Goal: Contribute content

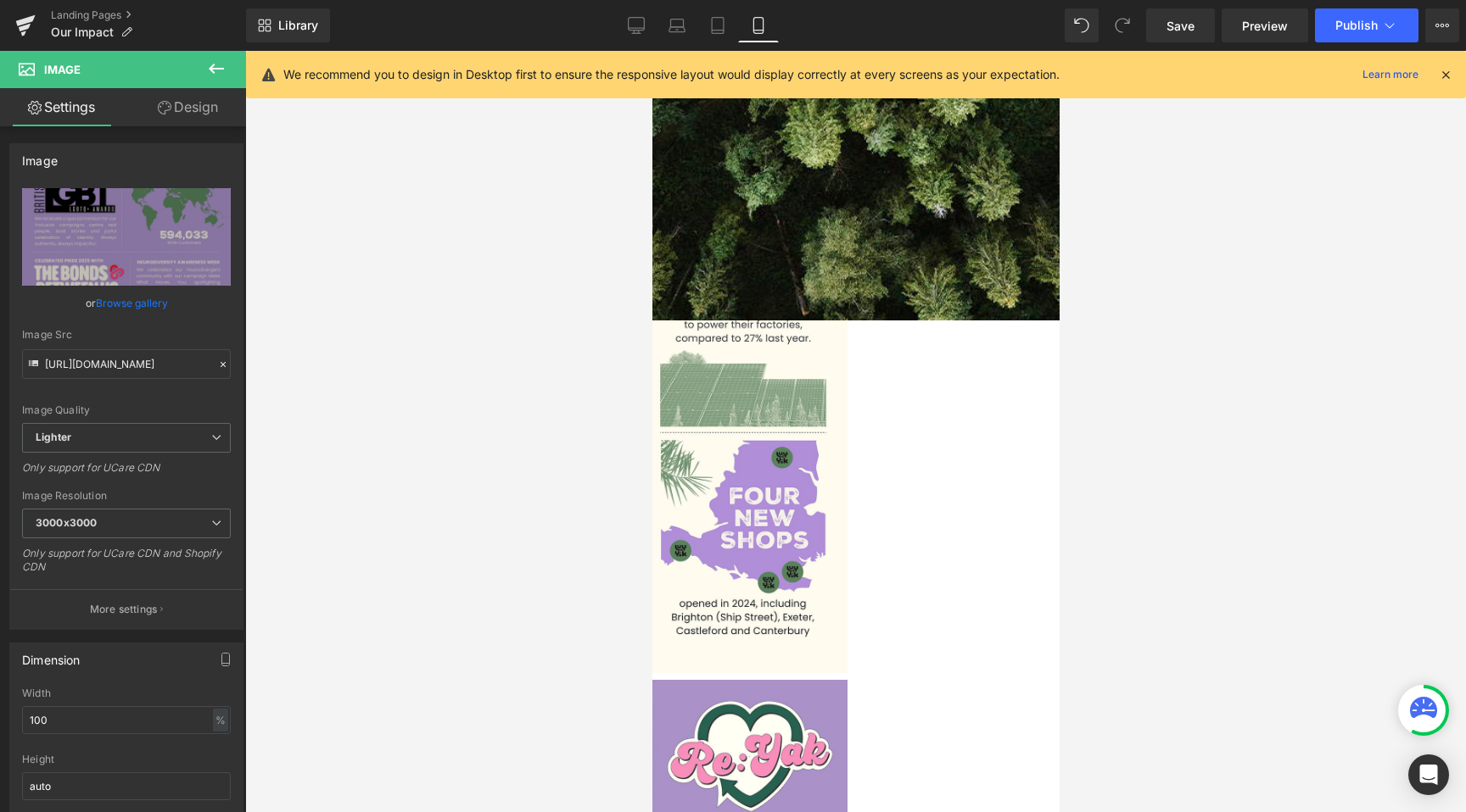
scroll to position [471, 0]
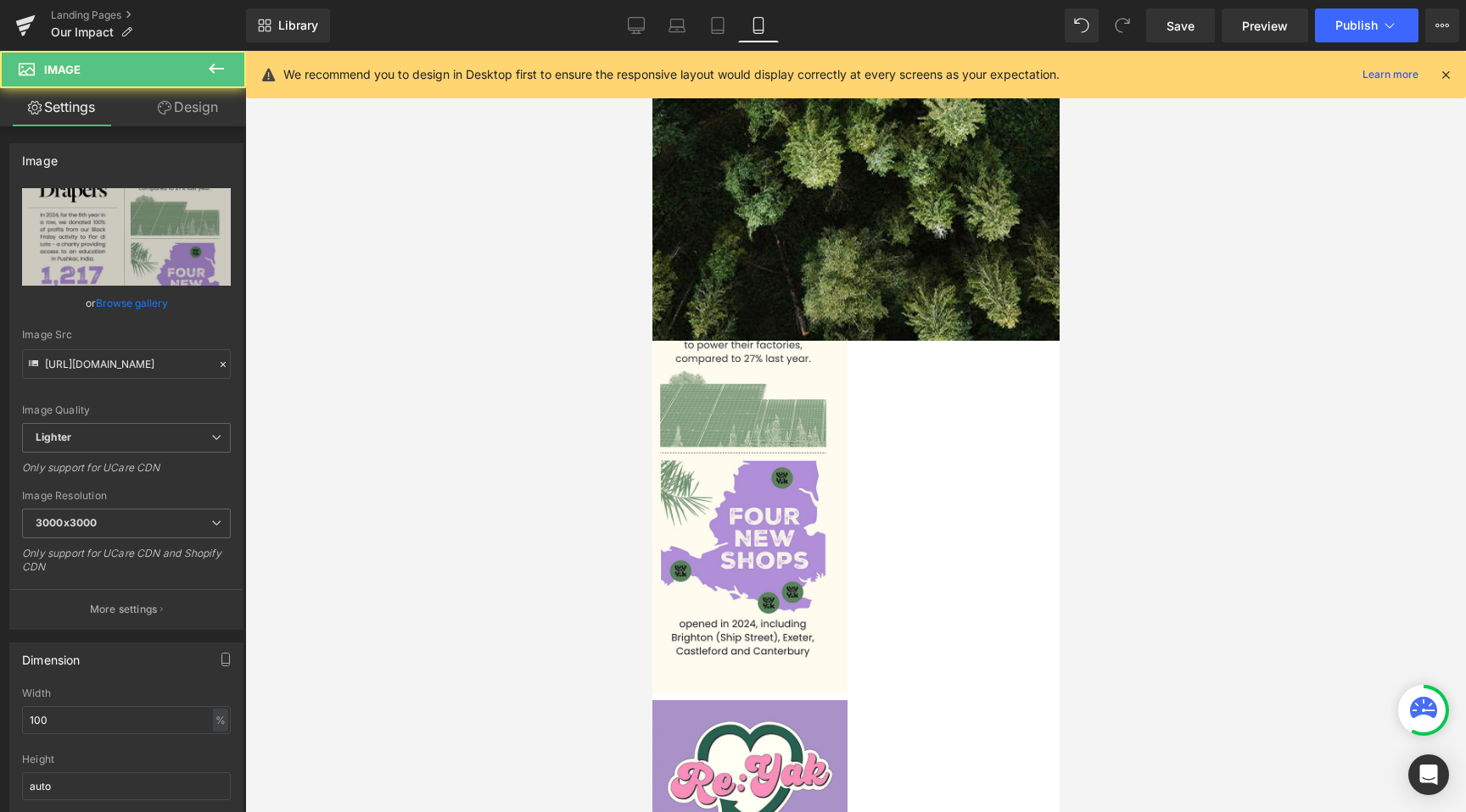
click at [715, 520] on img at bounding box center [652, 449] width 390 height 488
click at [126, 313] on link "Browse gallery" at bounding box center [131, 303] width 72 height 30
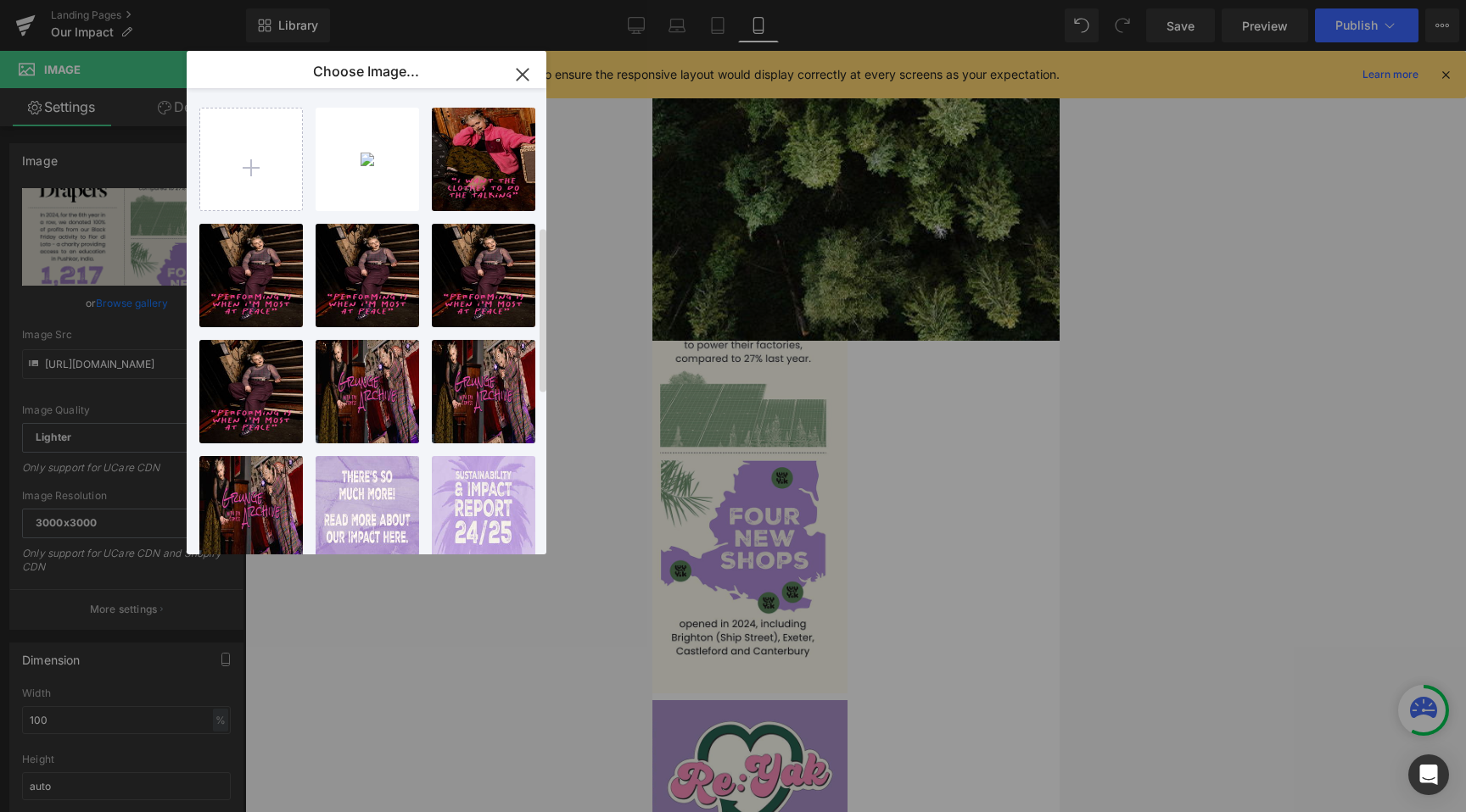
scroll to position [0, 0]
click at [257, 172] on input "file" at bounding box center [252, 159] width 102 height 102
type input "C:\fakepath\ONE.jpg"
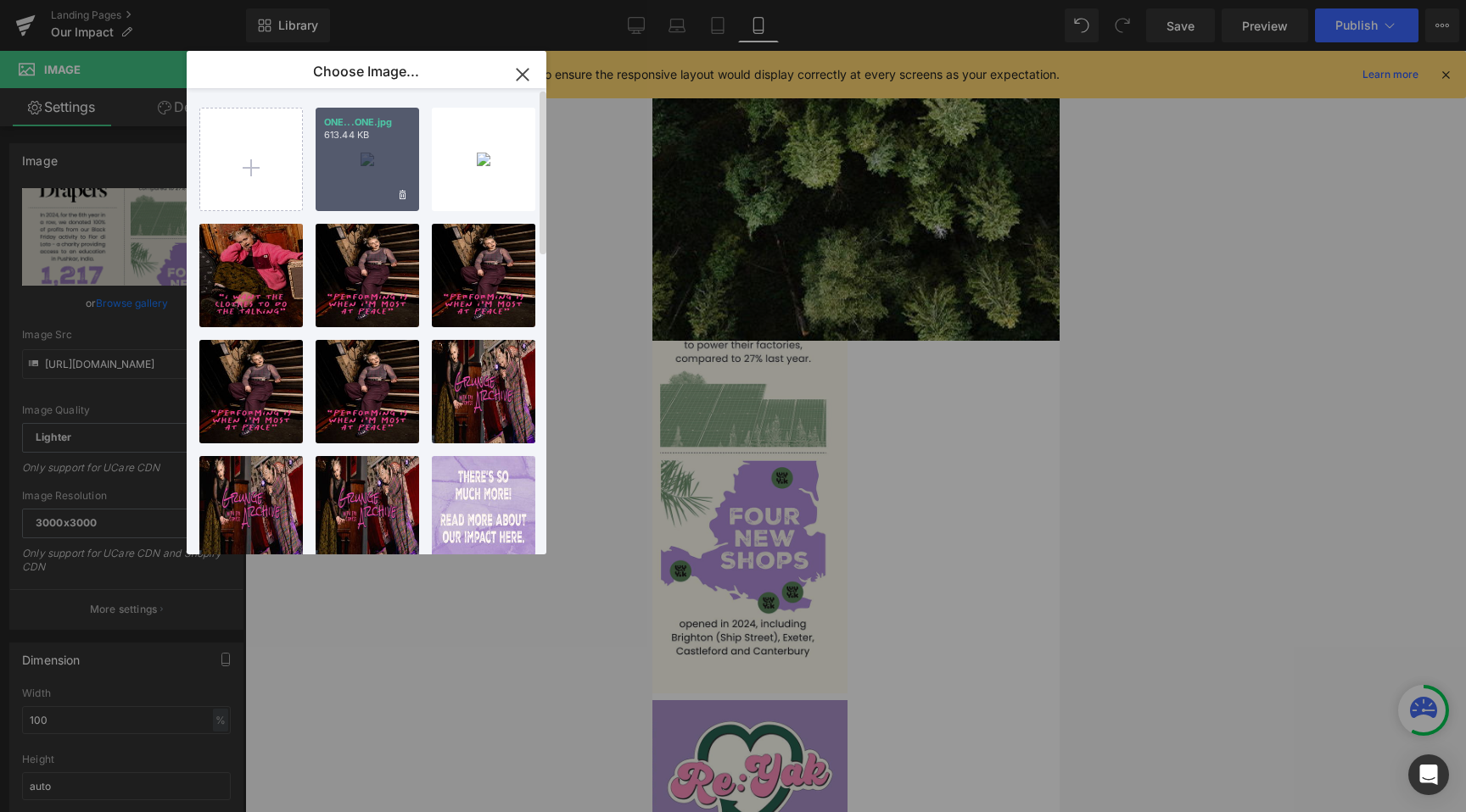
click at [383, 153] on div "ONE...ONE.jpg 613.44 KB" at bounding box center [367, 159] width 104 height 104
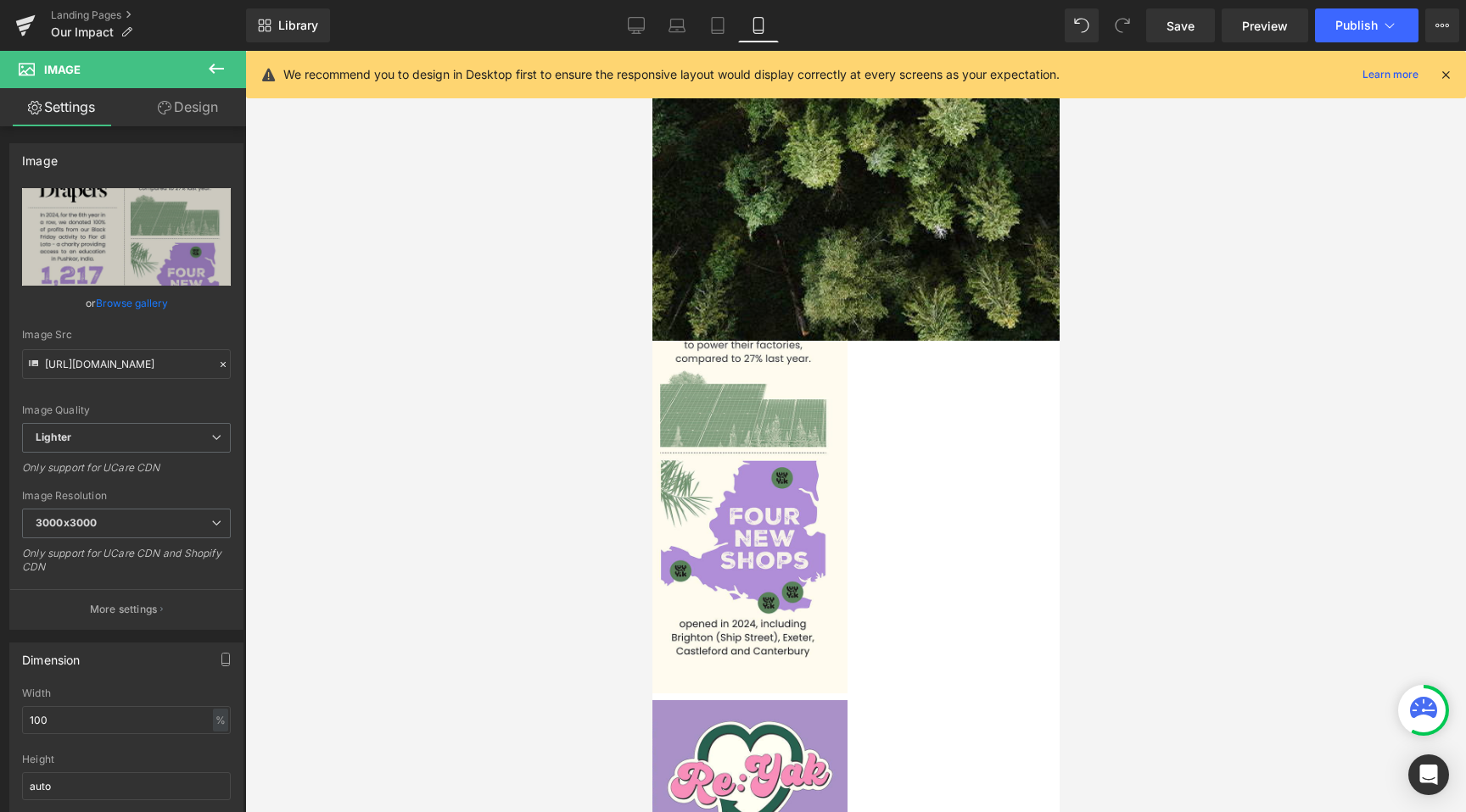
click at [784, 375] on img at bounding box center [652, 449] width 390 height 488
click at [130, 296] on link "Browse gallery" at bounding box center [131, 303] width 72 height 30
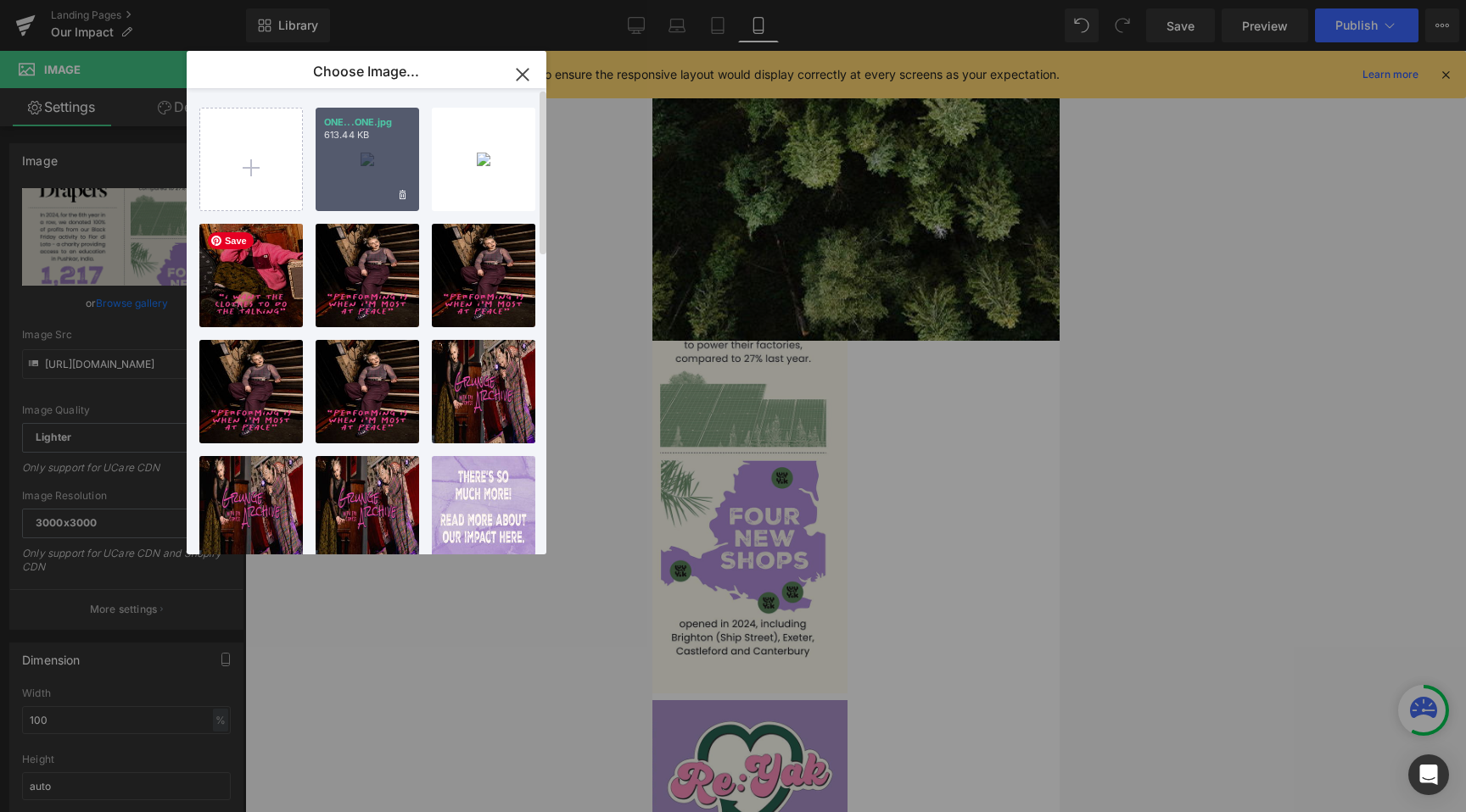
click at [341, 147] on div "ONE...ONE.jpg 613.44 KB" at bounding box center [367, 159] width 104 height 104
type input "[URL][DOMAIN_NAME]"
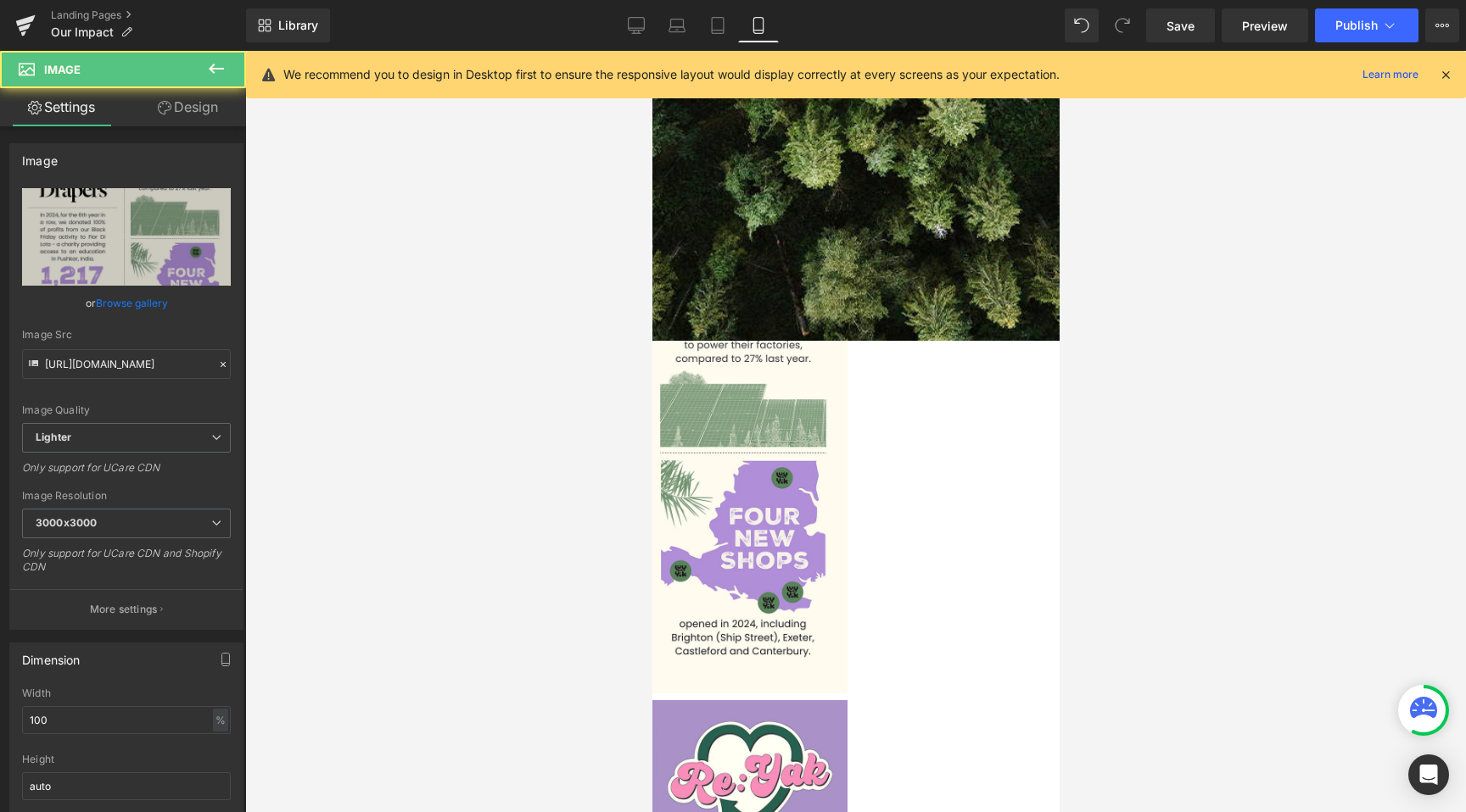
click at [729, 581] on img at bounding box center [652, 449] width 390 height 488
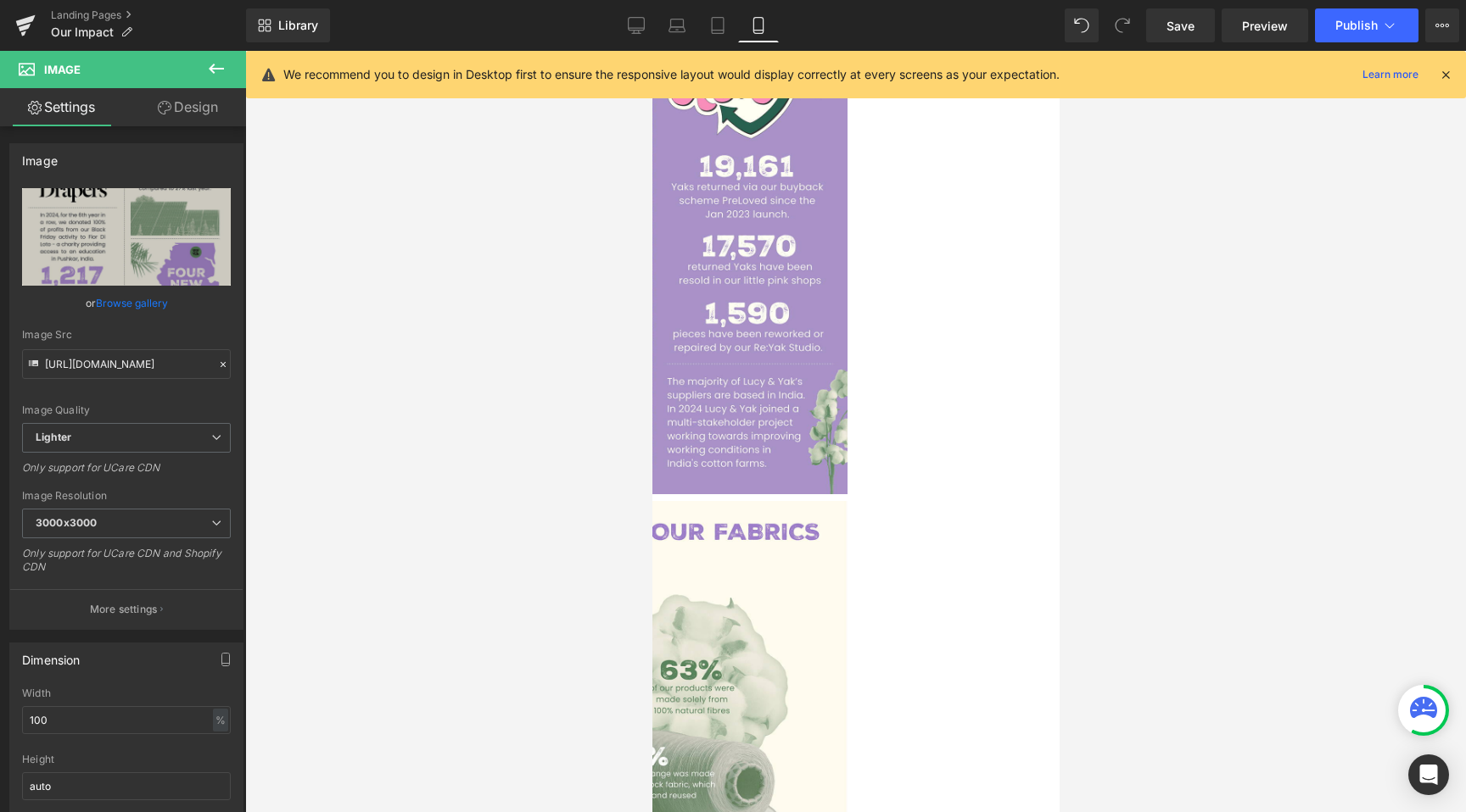
scroll to position [1173, 0]
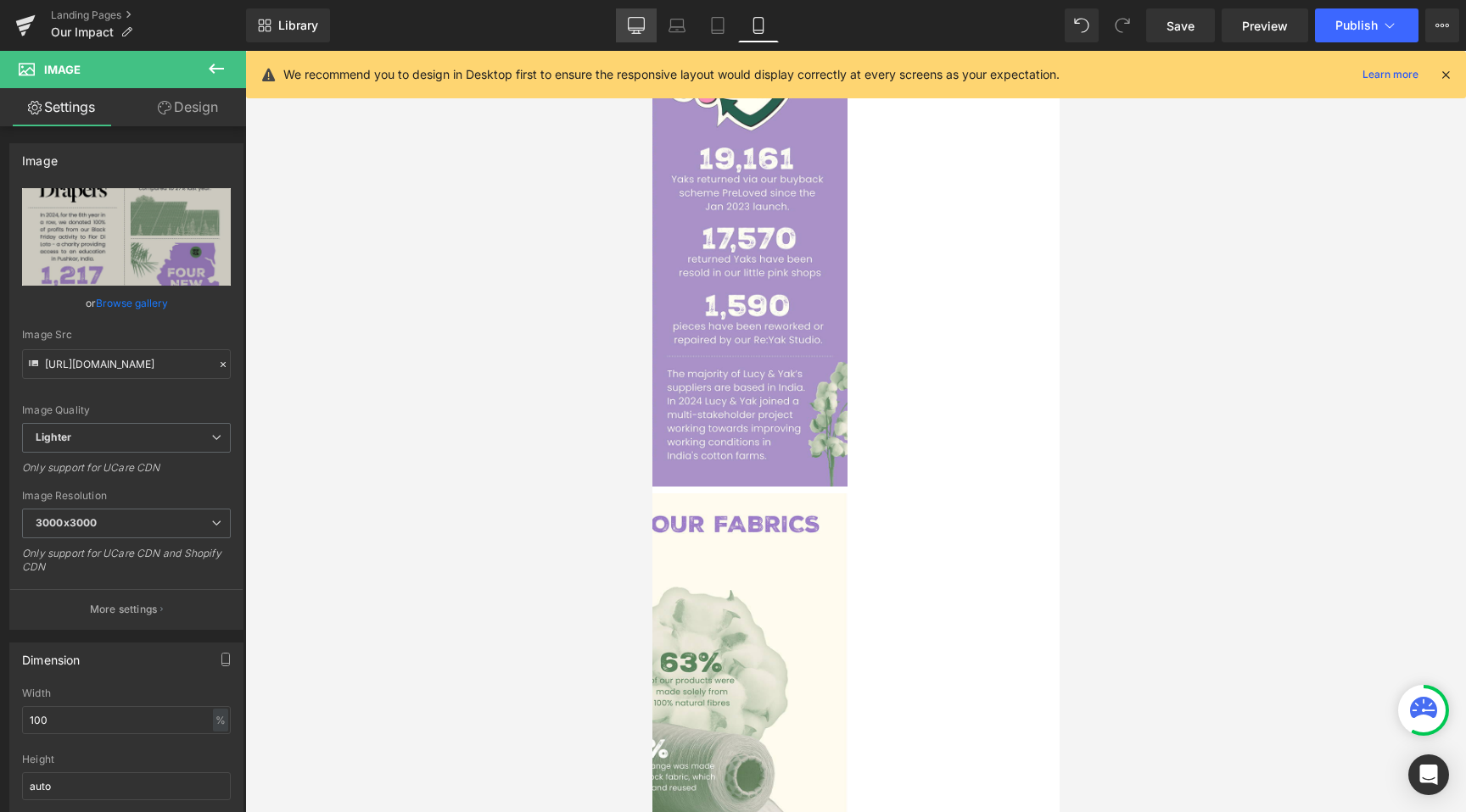
click at [632, 26] on icon at bounding box center [636, 26] width 17 height 17
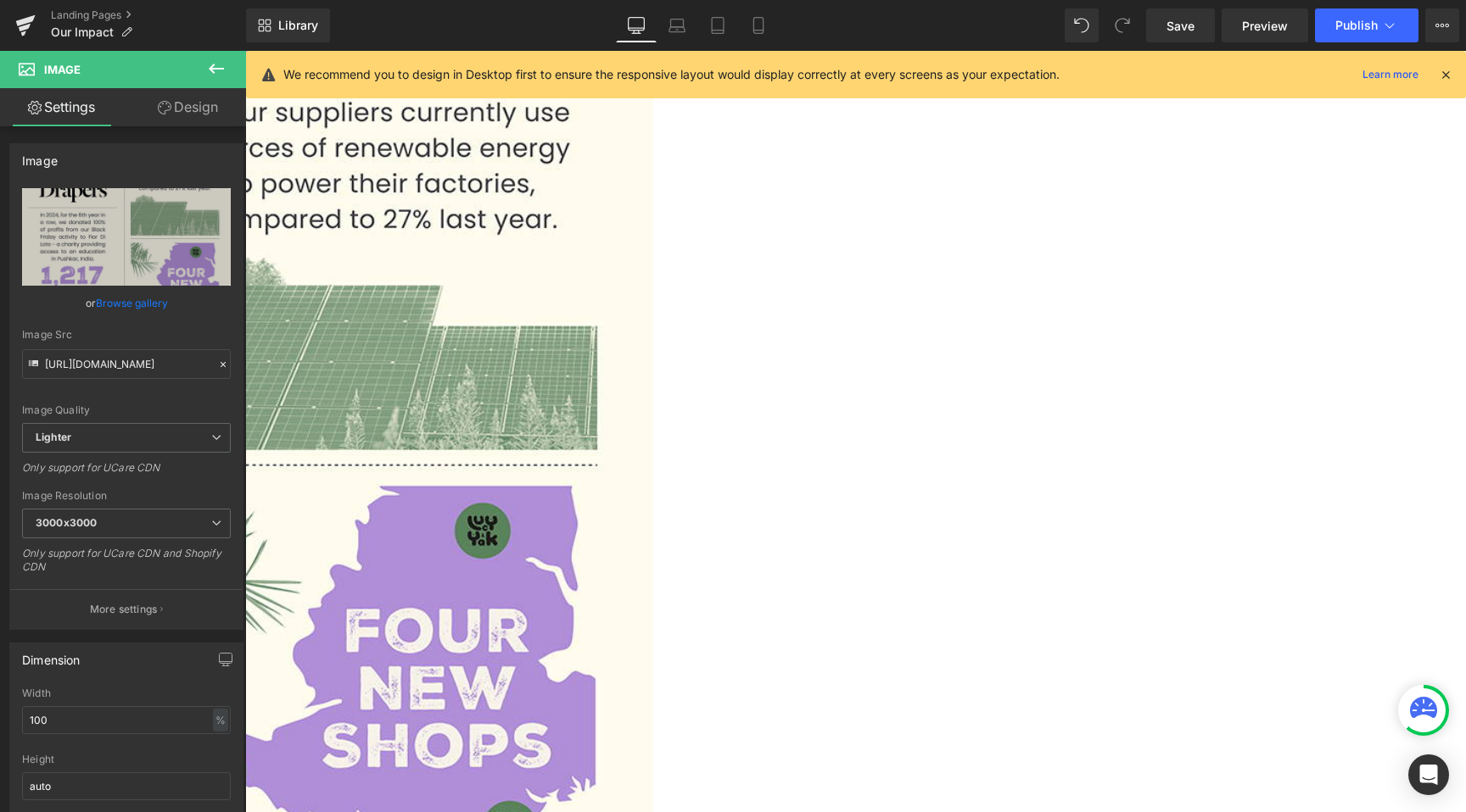
scroll to position [0, 0]
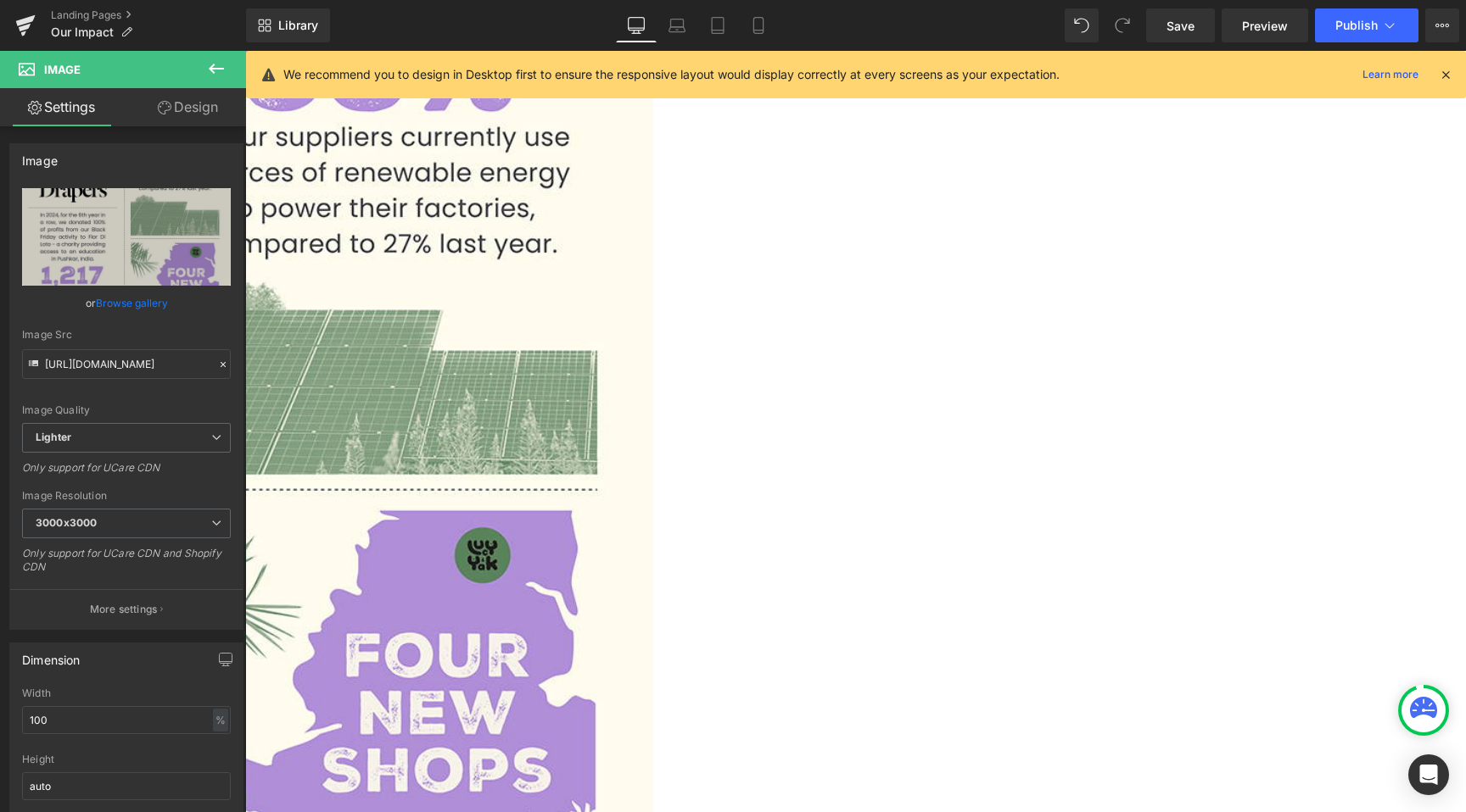
click at [653, 371] on img at bounding box center [144, 482] width 1018 height 1272
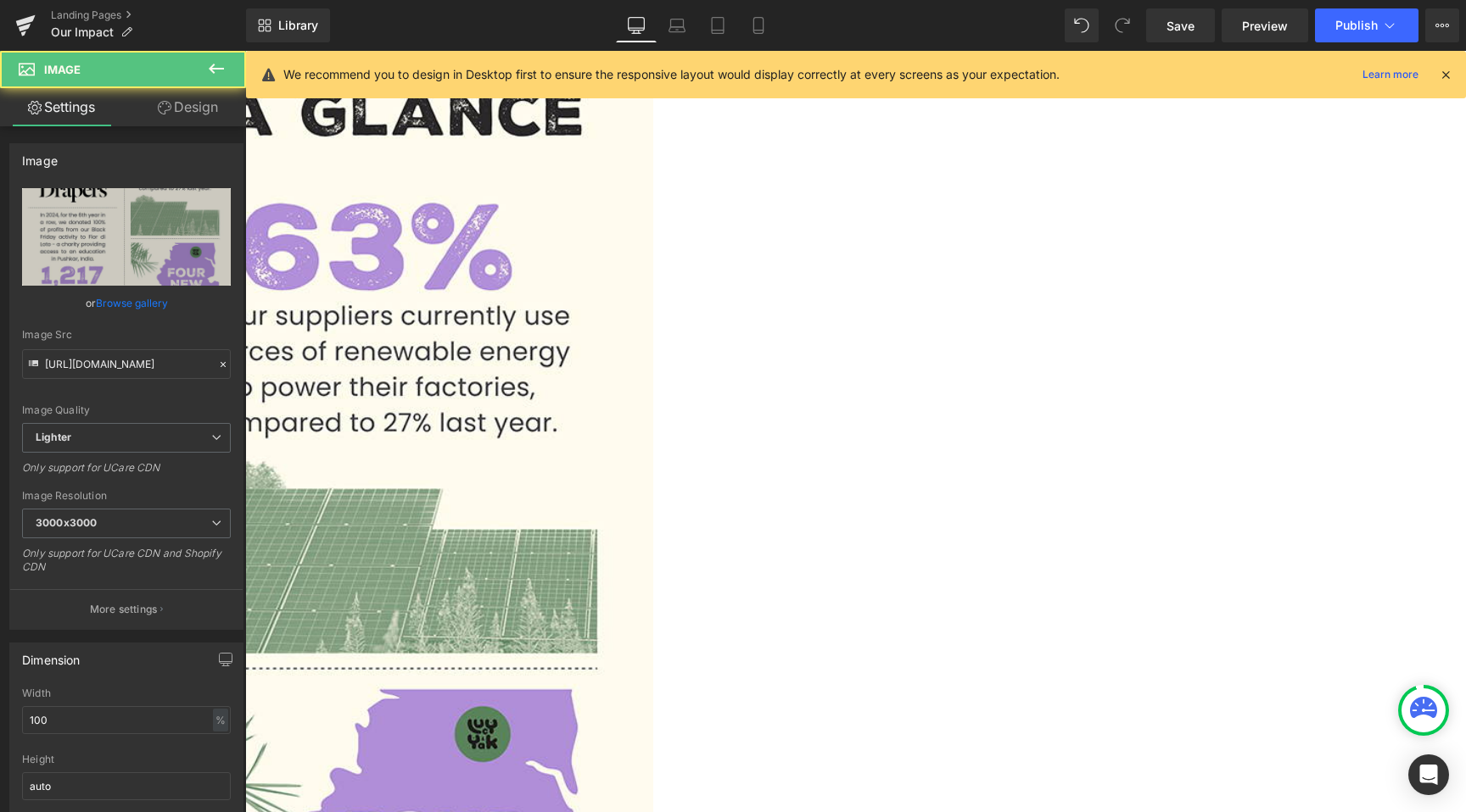
scroll to position [949, 0]
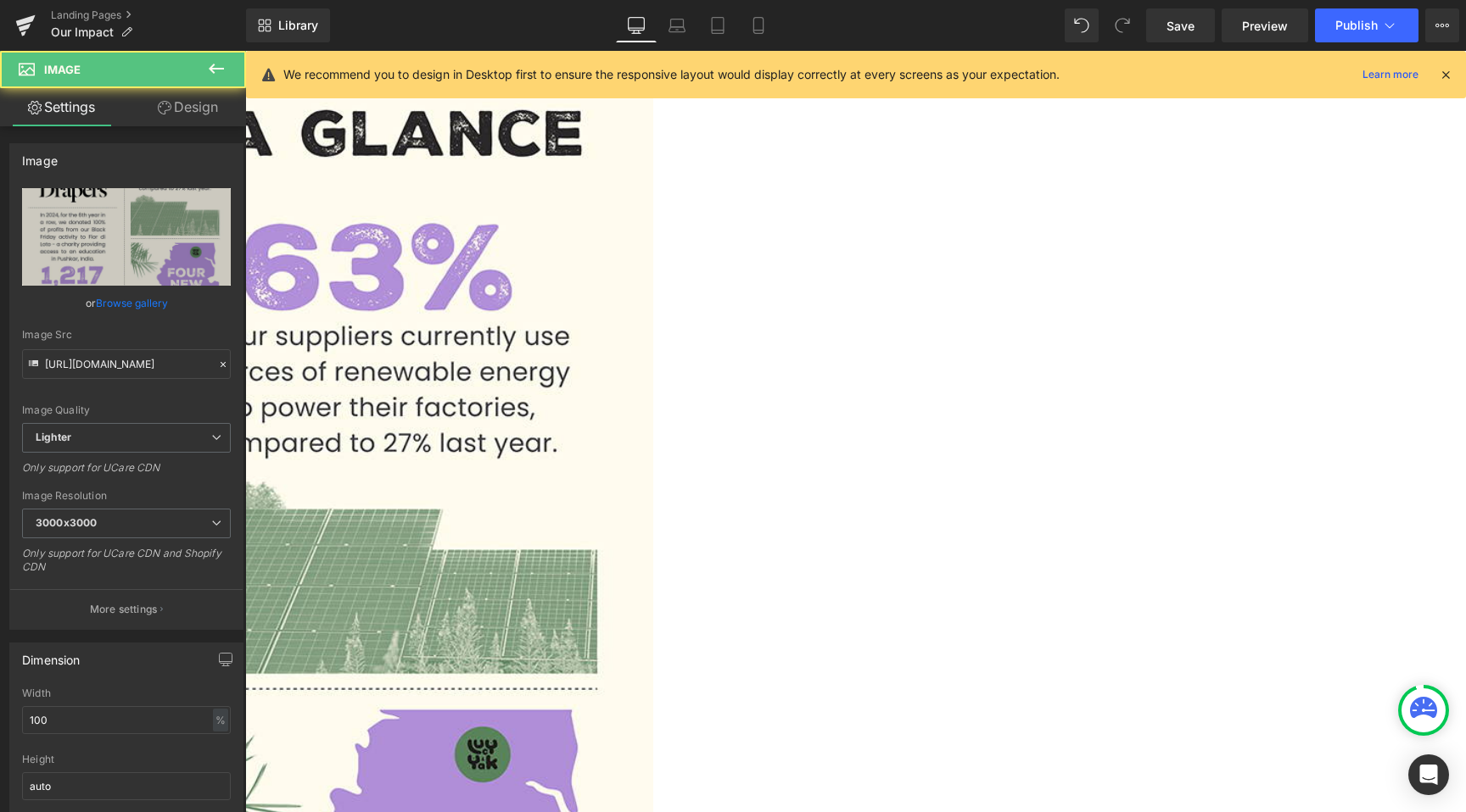
click at [653, 371] on img at bounding box center [144, 681] width 1018 height 1272
click at [157, 305] on link "Browse gallery" at bounding box center [131, 303] width 72 height 30
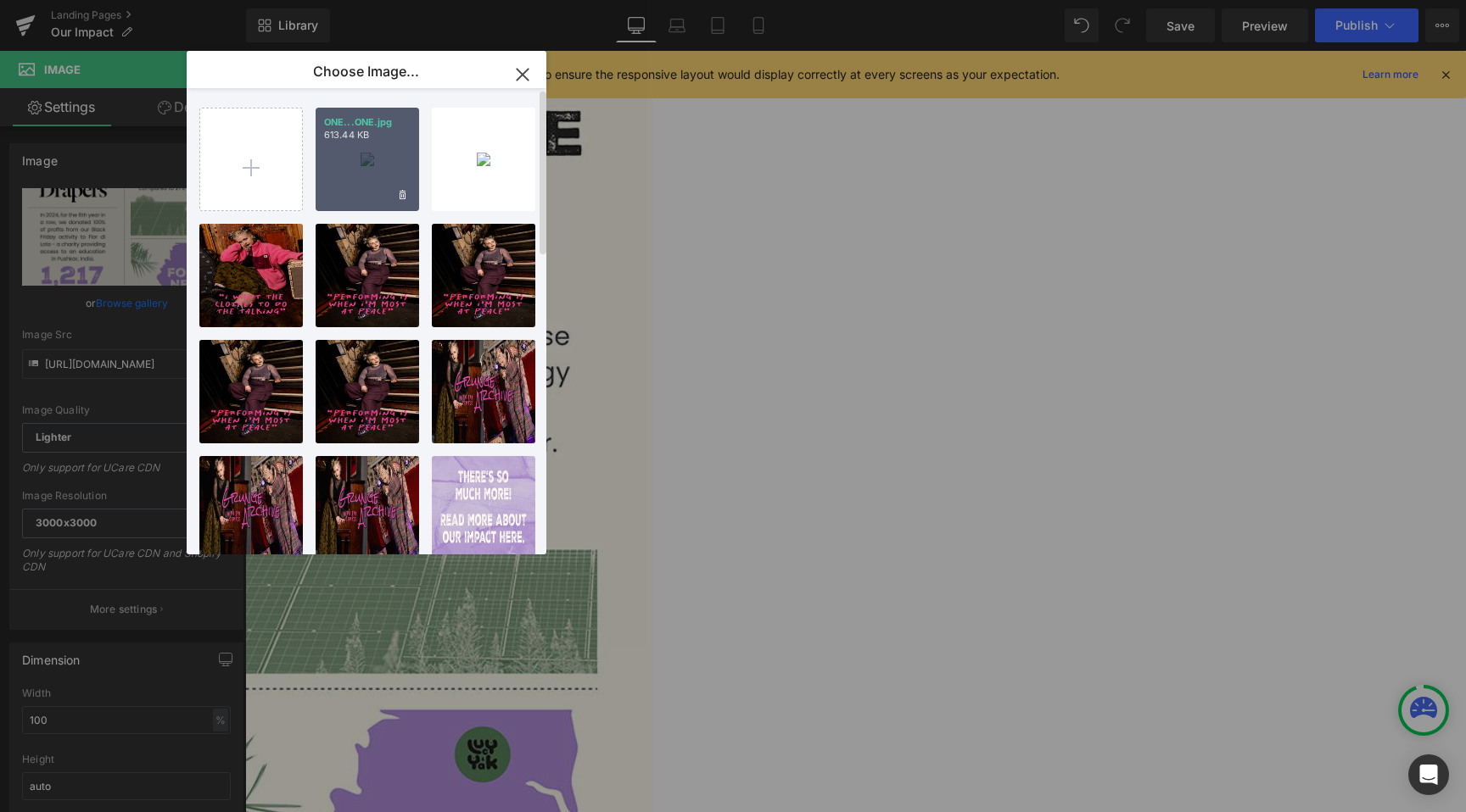
click at [357, 180] on div "ONE...ONE.jpg 613.44 KB" at bounding box center [367, 159] width 104 height 104
type input "[URL][DOMAIN_NAME]"
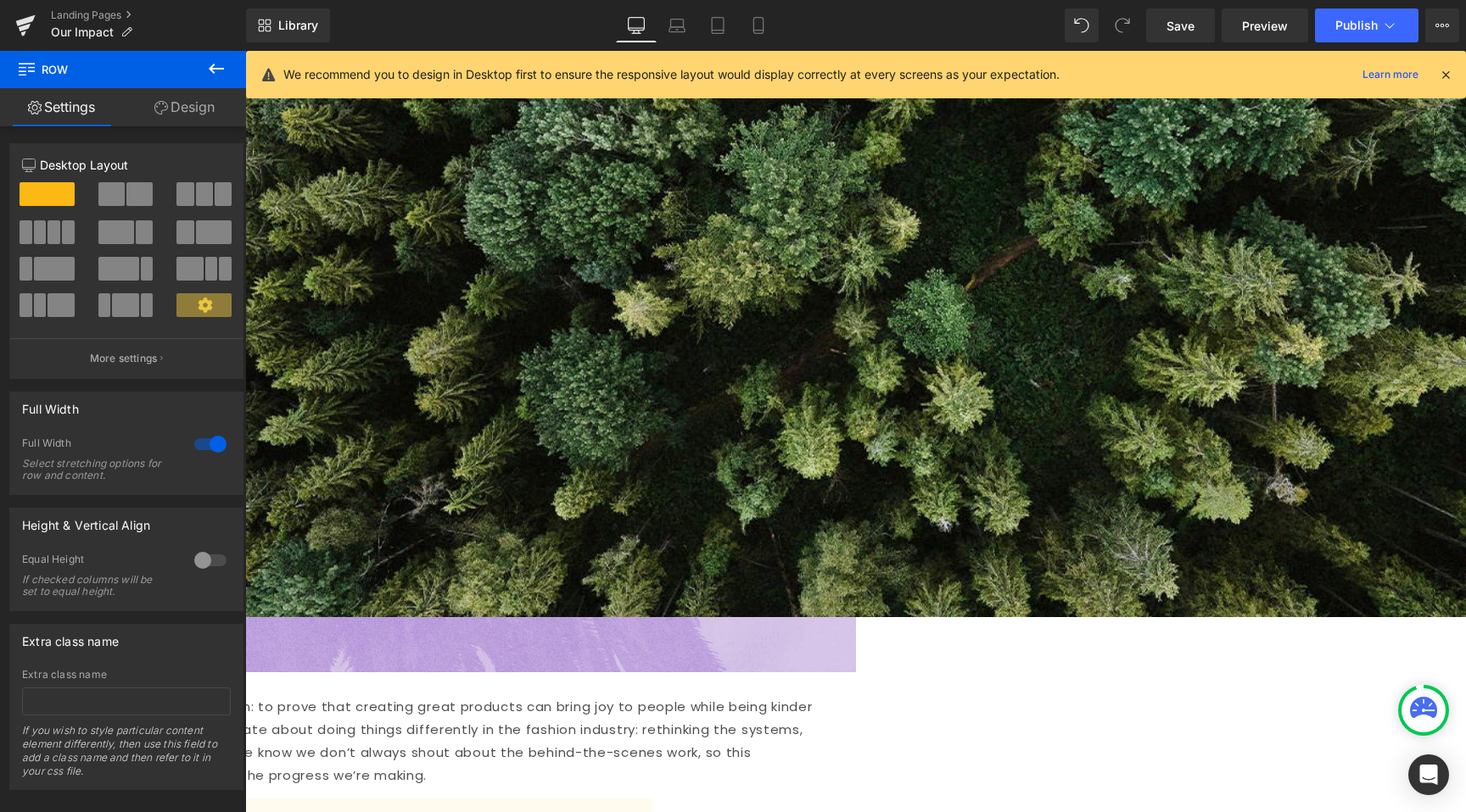
scroll to position [57, 0]
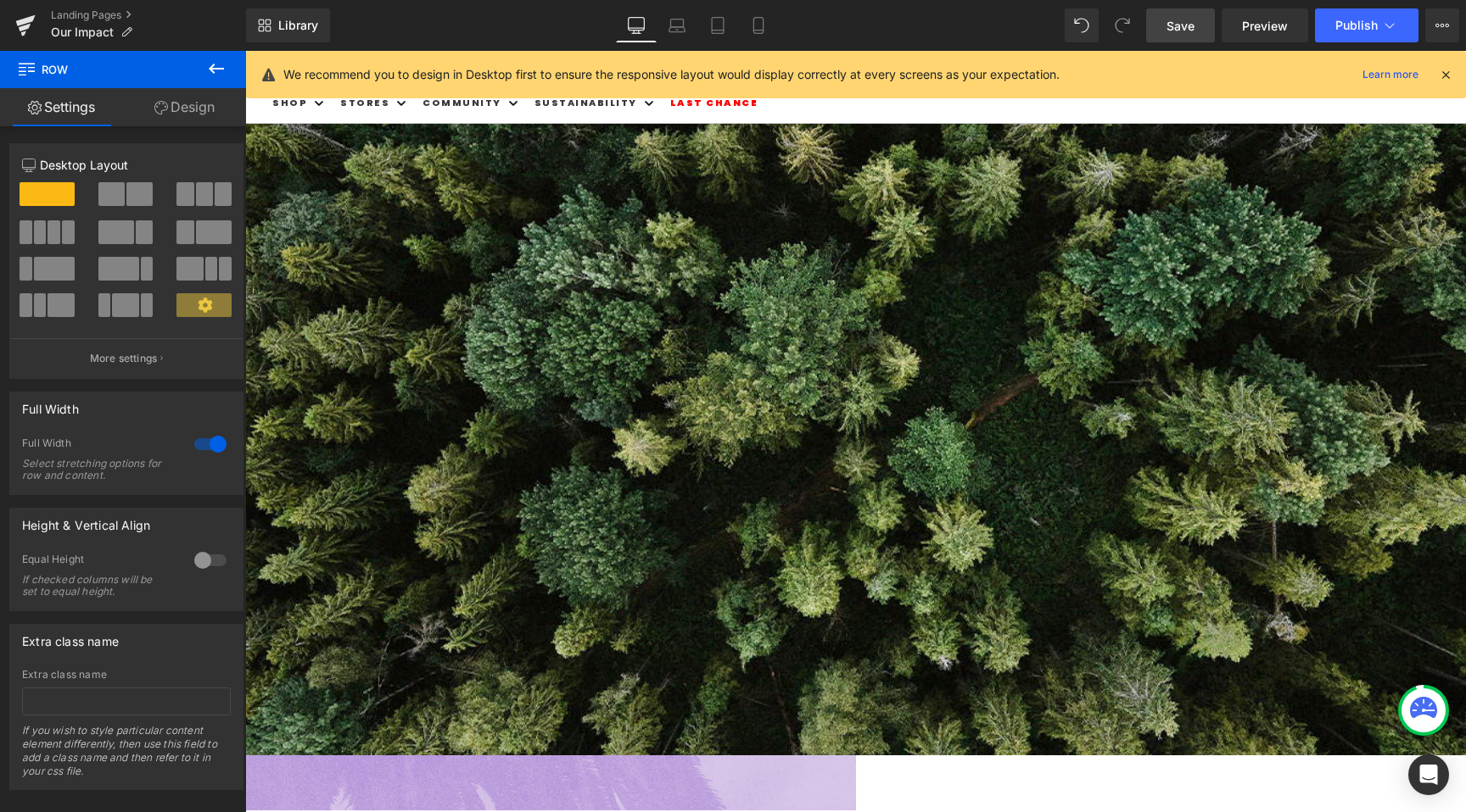
click at [1167, 18] on span "Save" at bounding box center [1180, 26] width 28 height 18
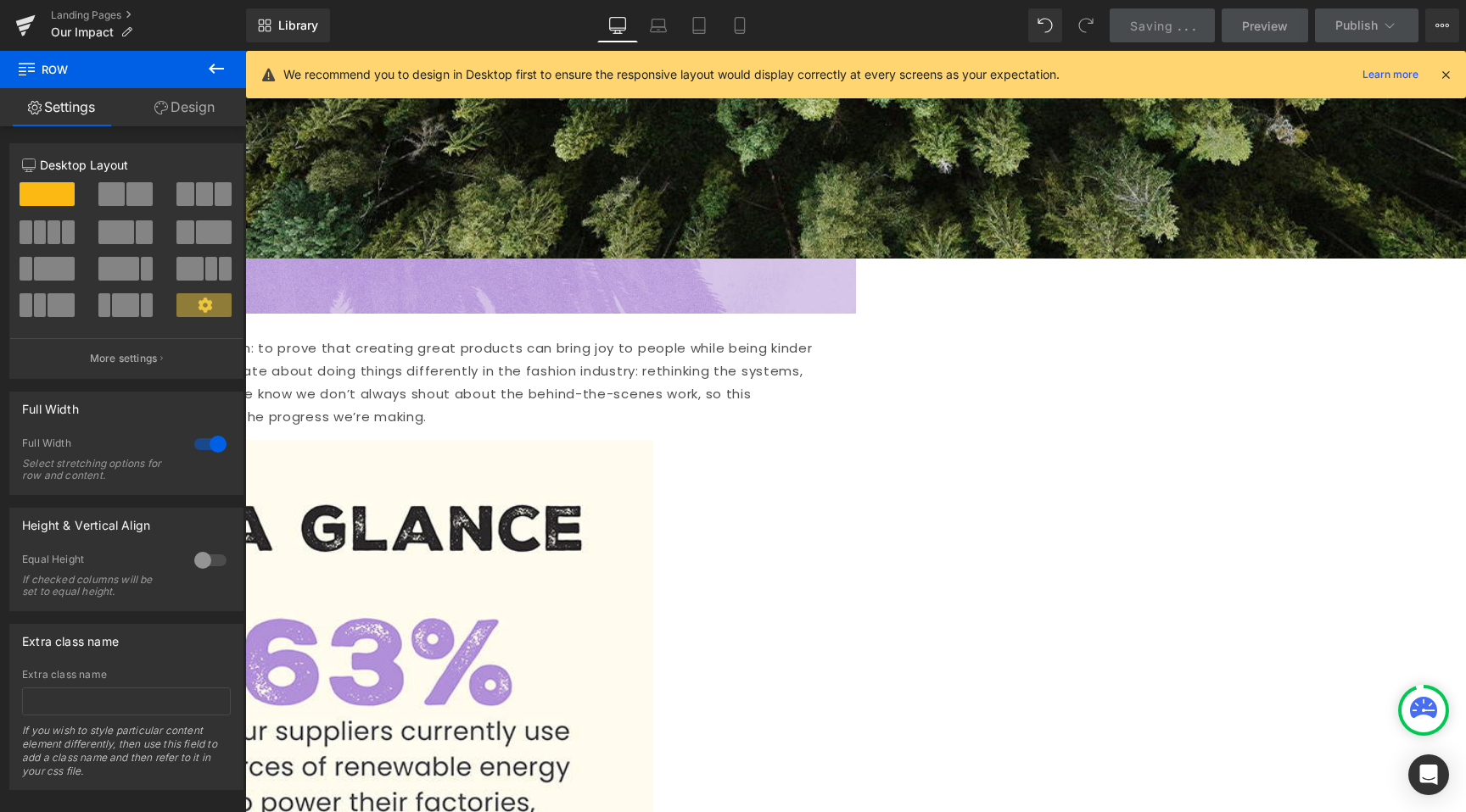
scroll to position [591, 0]
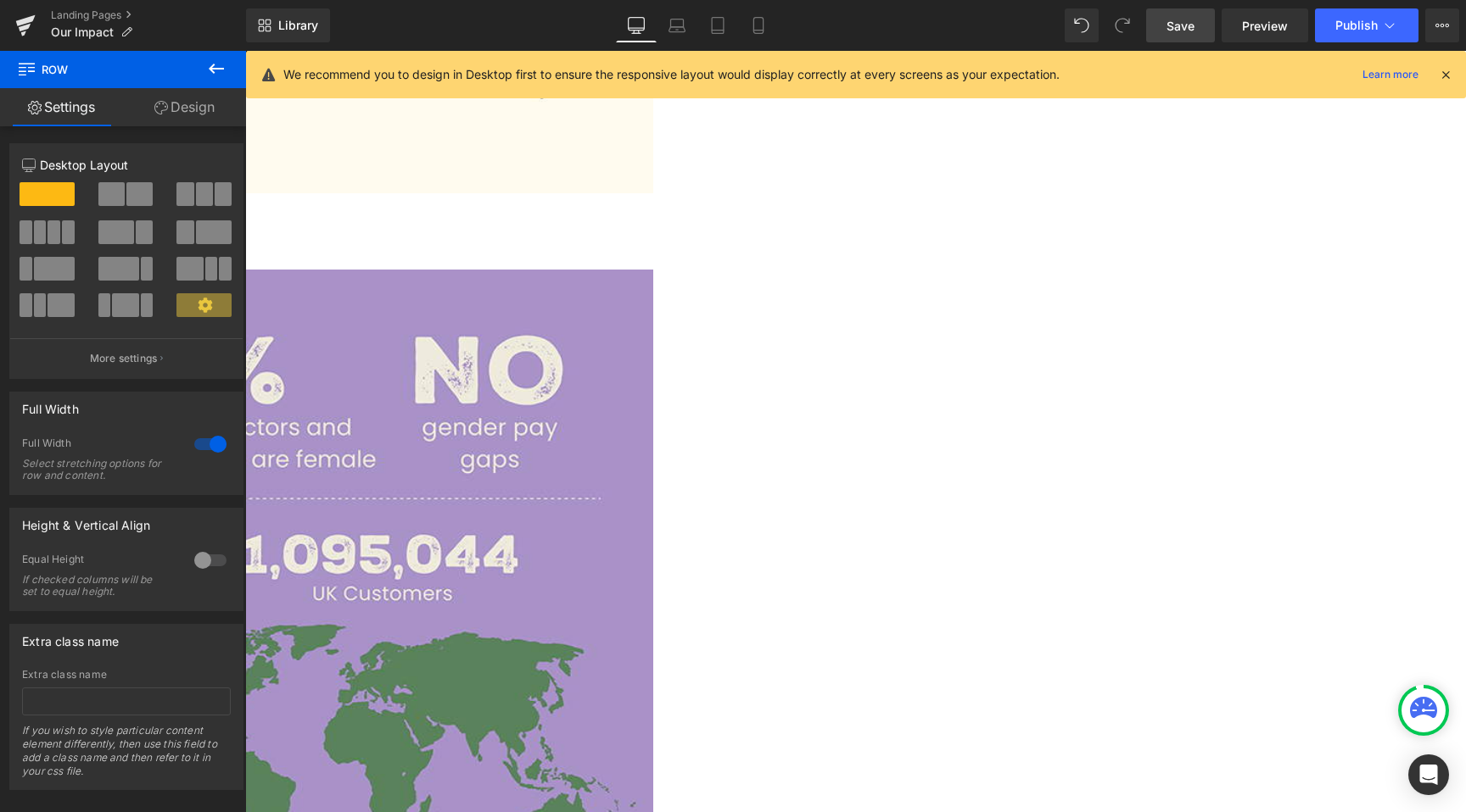
scroll to position [2066, 0]
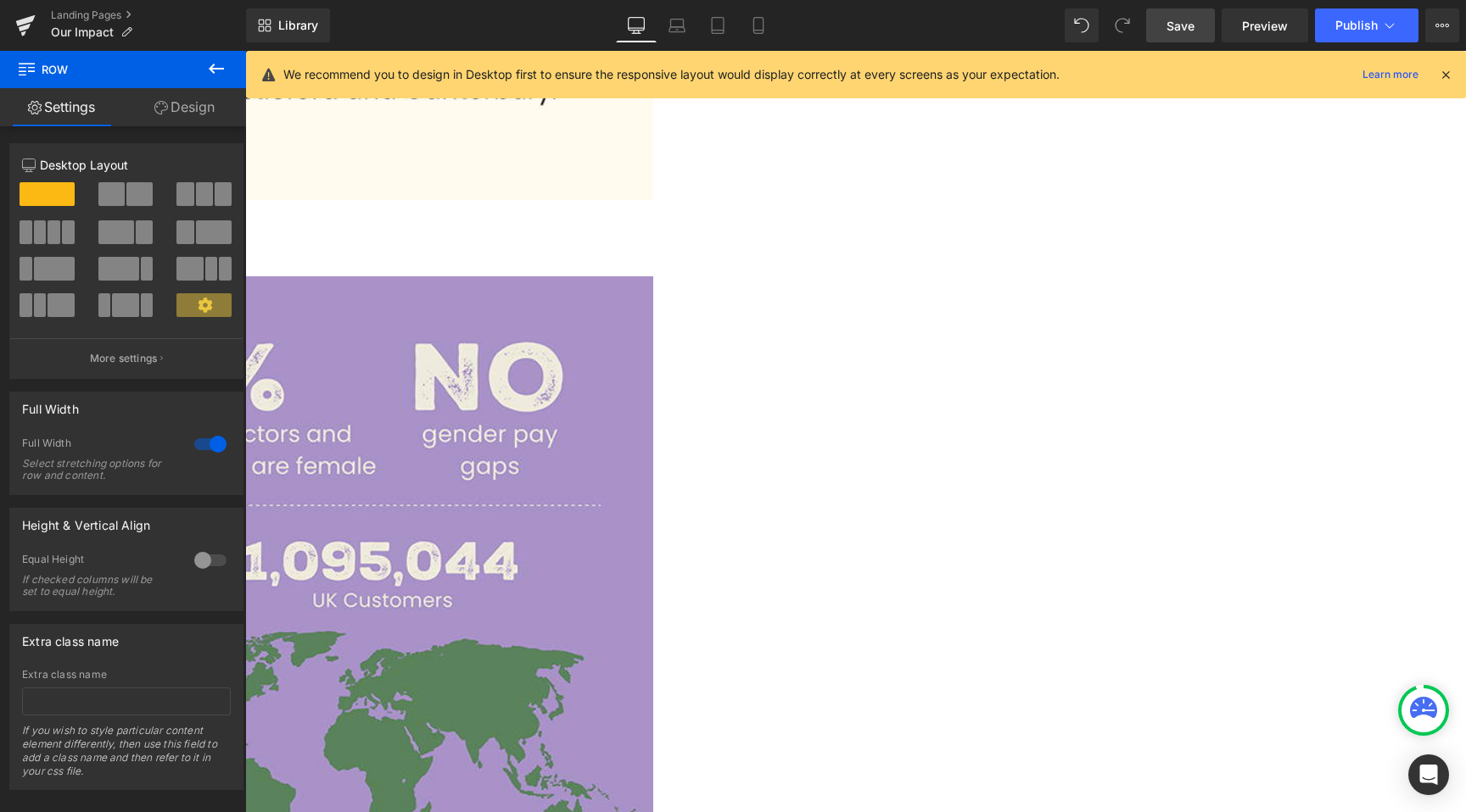
click at [1192, 32] on span "Save" at bounding box center [1180, 26] width 28 height 18
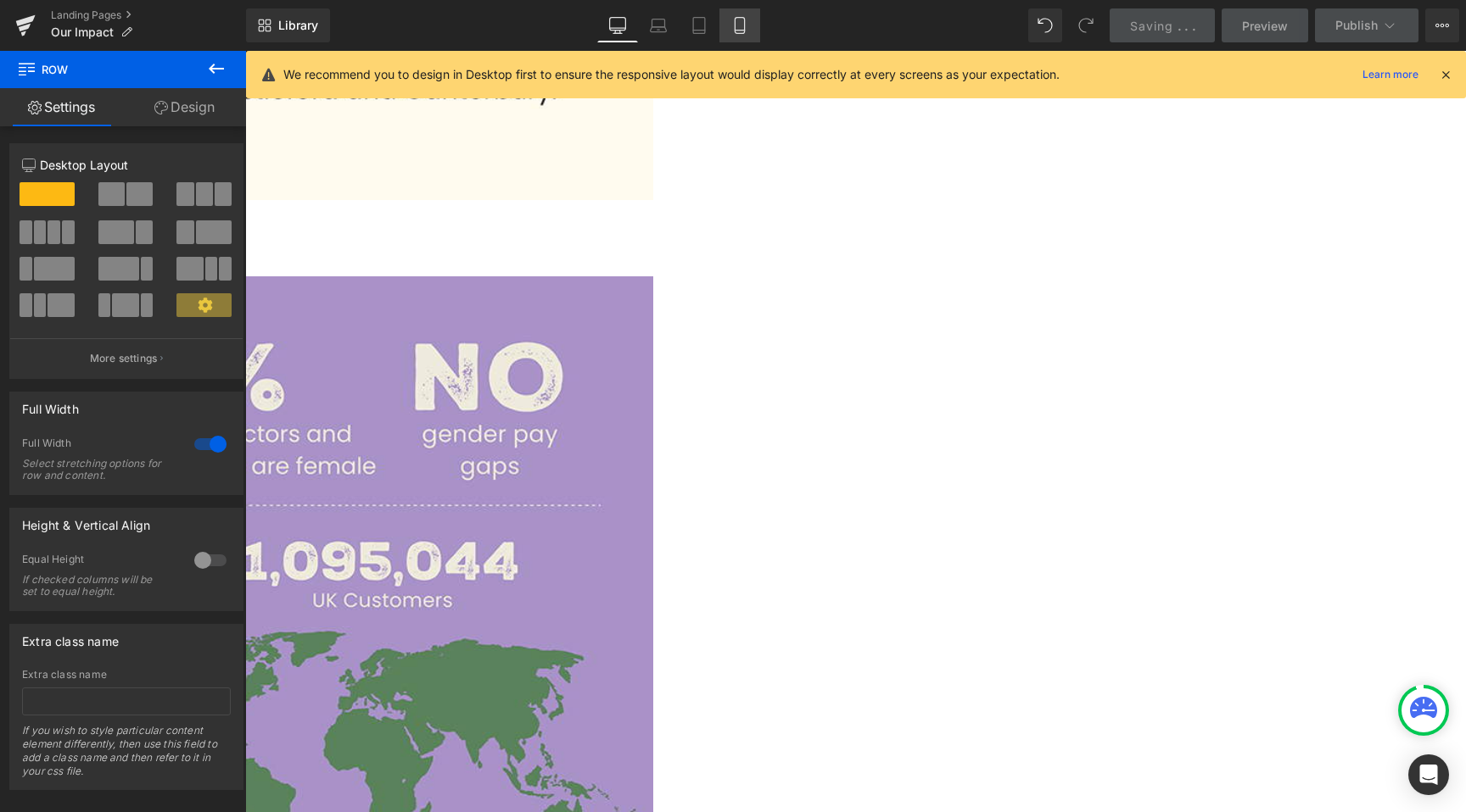
click at [749, 26] on link "Mobile" at bounding box center [739, 25] width 41 height 34
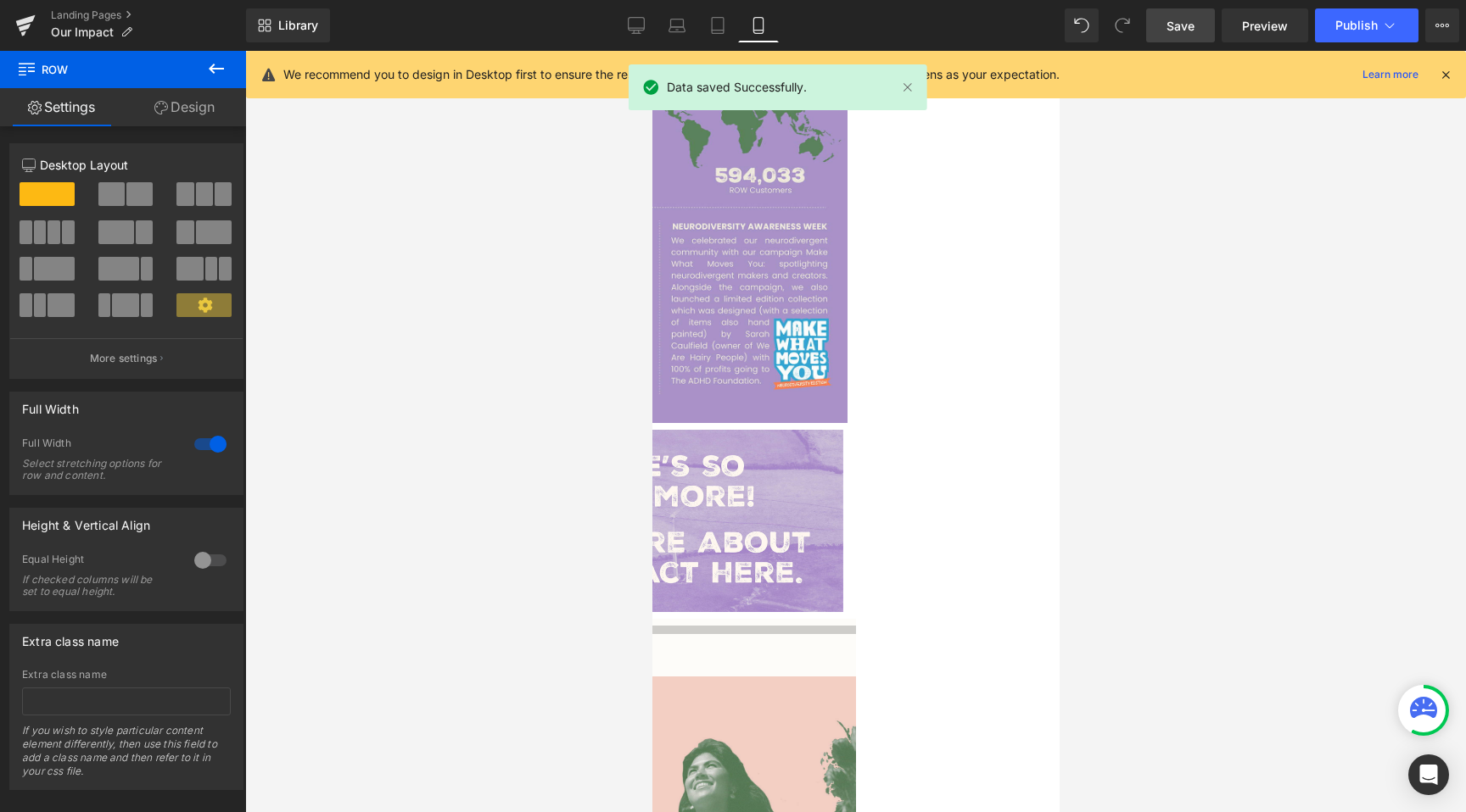
scroll to position [2201, 0]
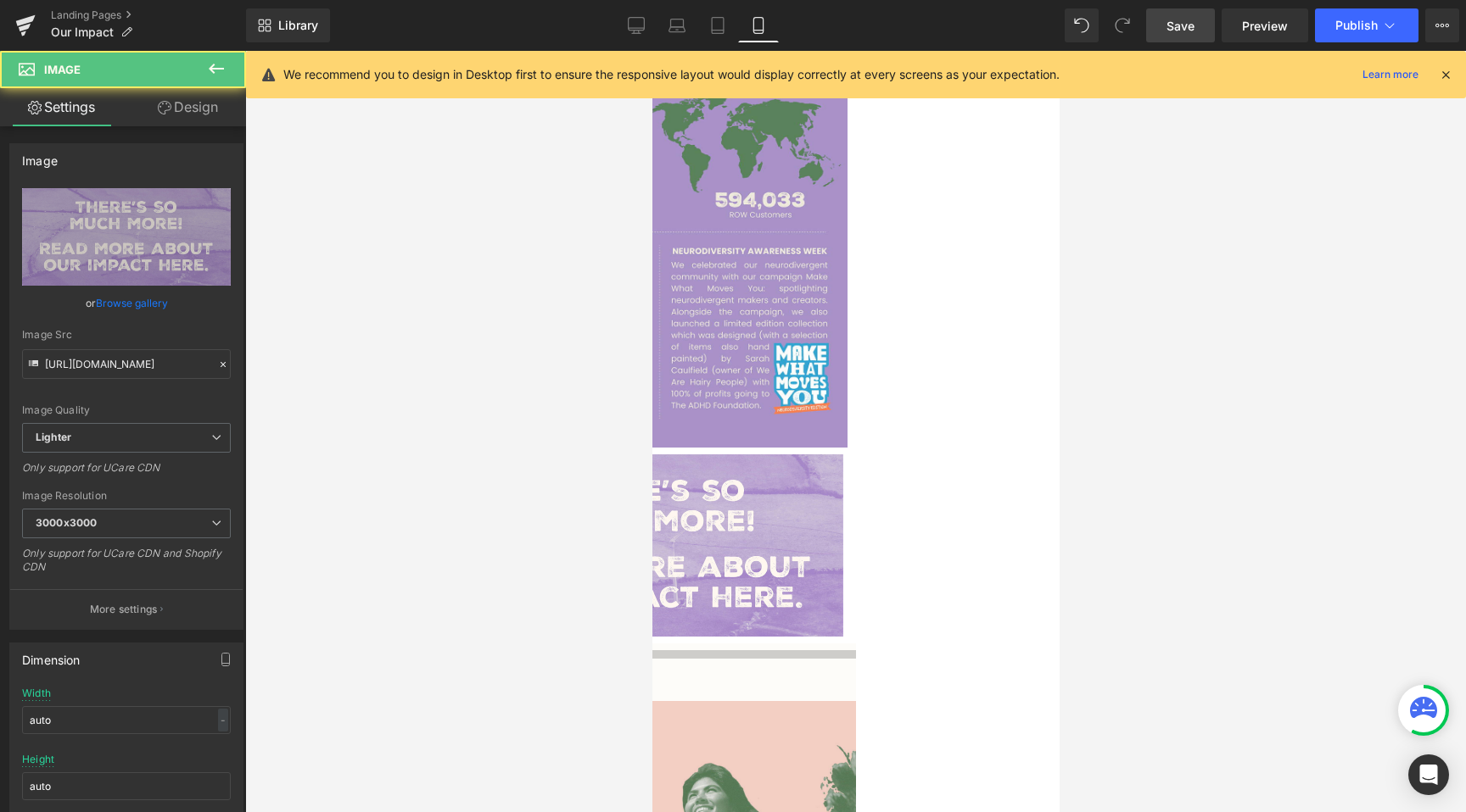
click at [794, 455] on img at bounding box center [651, 546] width 382 height 182
click at [818, 481] on img at bounding box center [651, 546] width 382 height 182
click at [145, 299] on link "Browse gallery" at bounding box center [131, 303] width 72 height 30
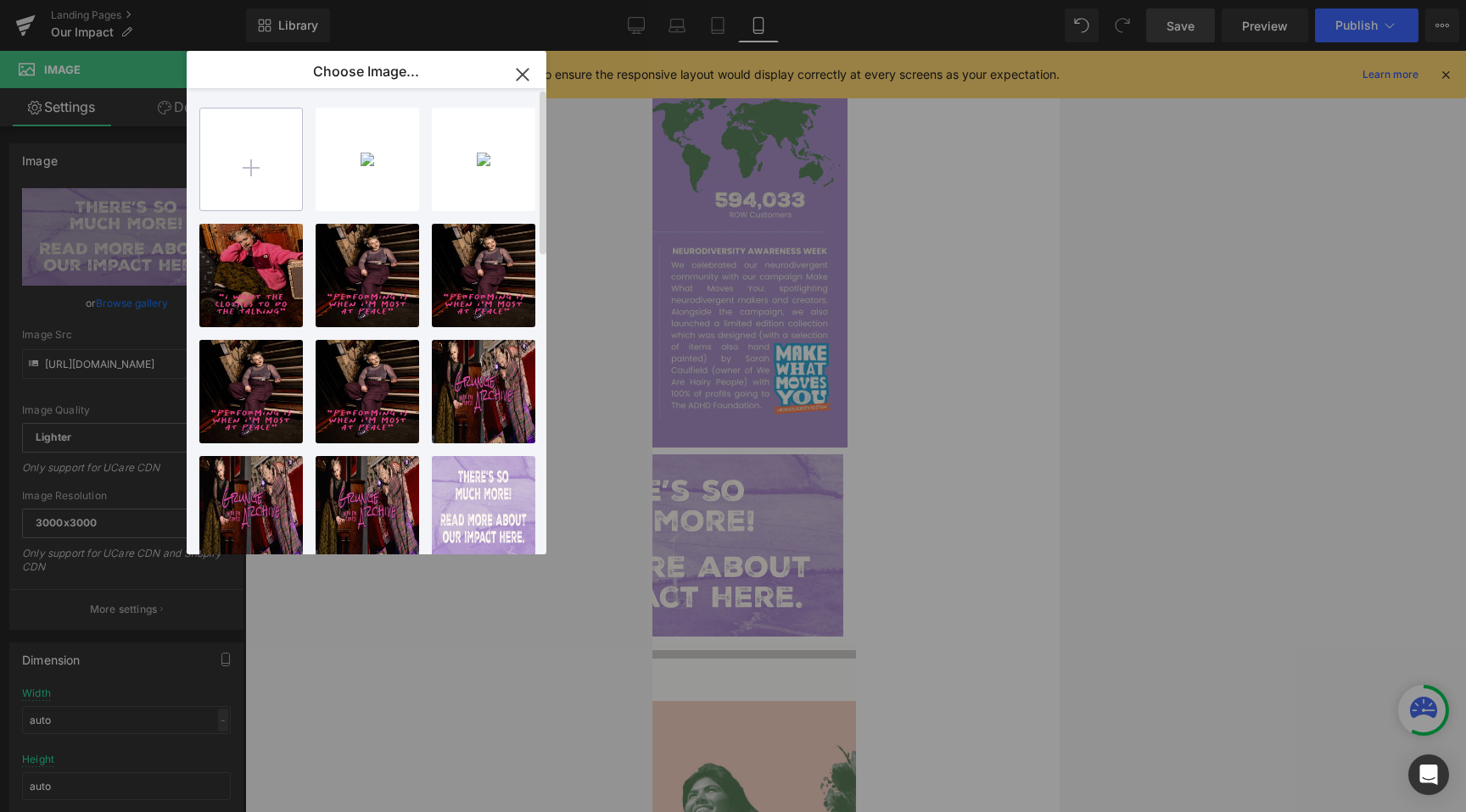
click at [274, 169] on input "file" at bounding box center [252, 159] width 102 height 102
type input "C:\fakepath\read full report thin.jpg"
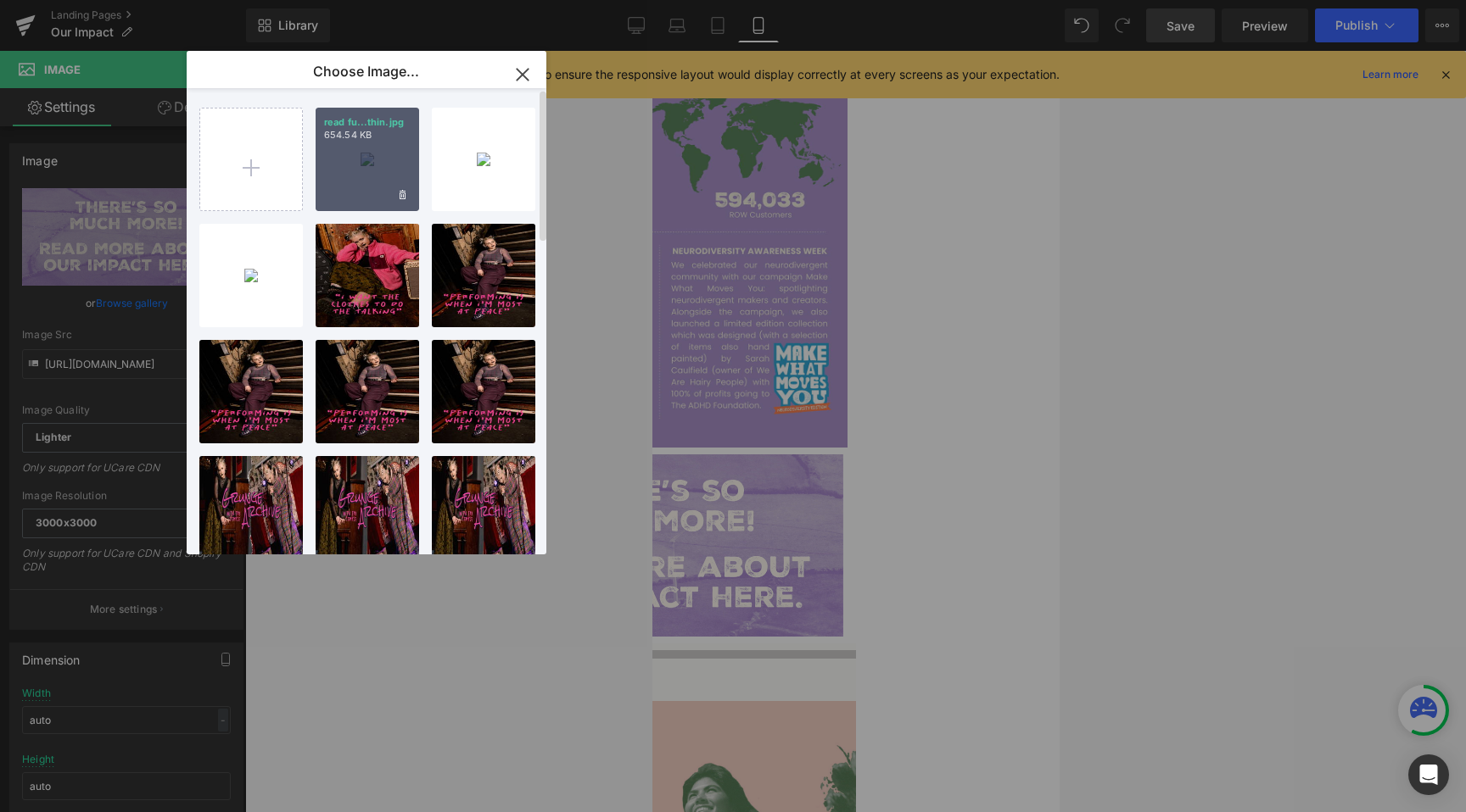
click at [375, 165] on div "read fu...thin.jpg 654.54 KB" at bounding box center [367, 159] width 104 height 104
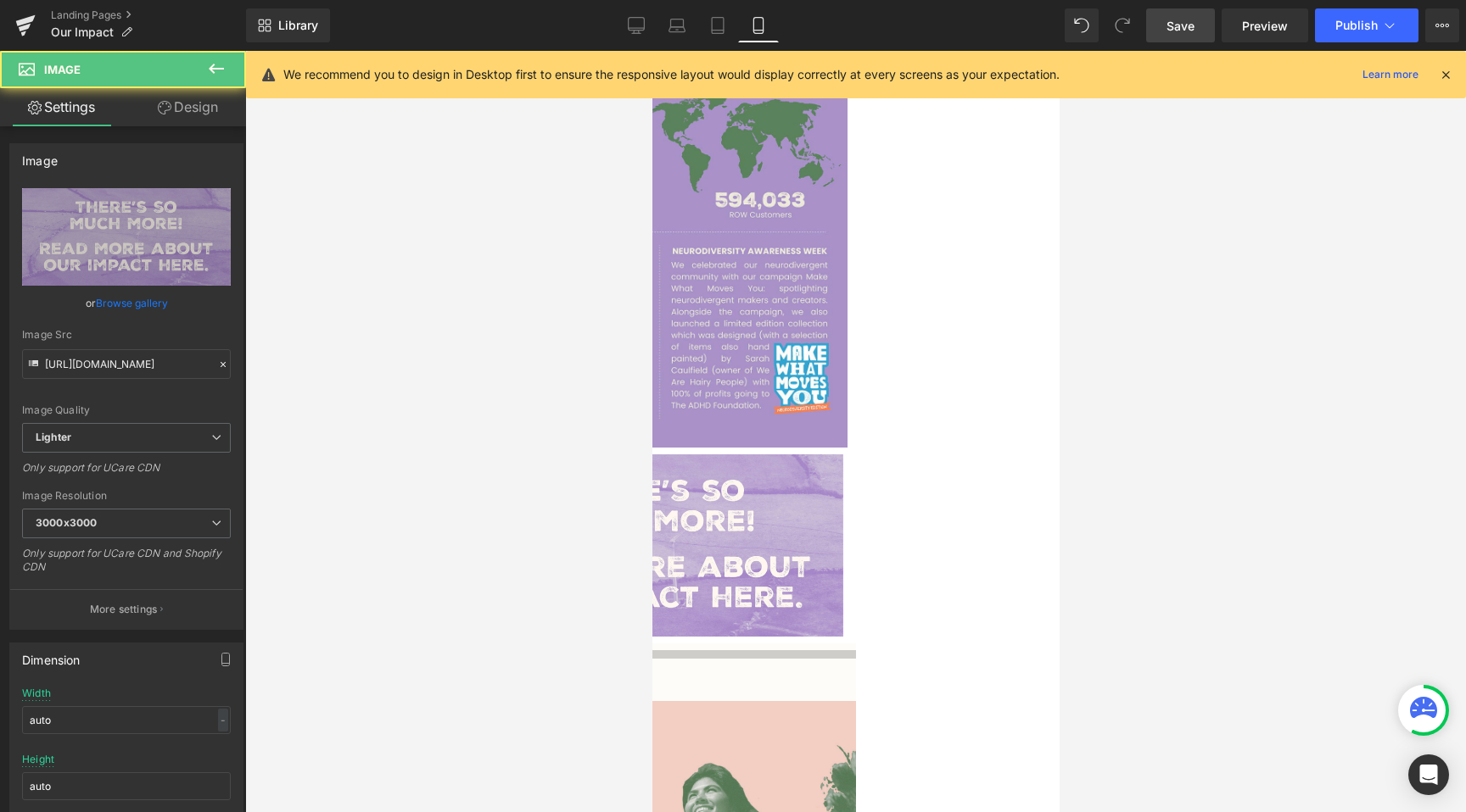
click at [778, 455] on img at bounding box center [651, 546] width 382 height 182
click at [125, 320] on div "Image Quality Lighter Lightest Lighter Lighter Lightest Only support for UCare …" at bounding box center [126, 306] width 209 height 235
click at [125, 312] on link "Browse gallery" at bounding box center [131, 303] width 72 height 30
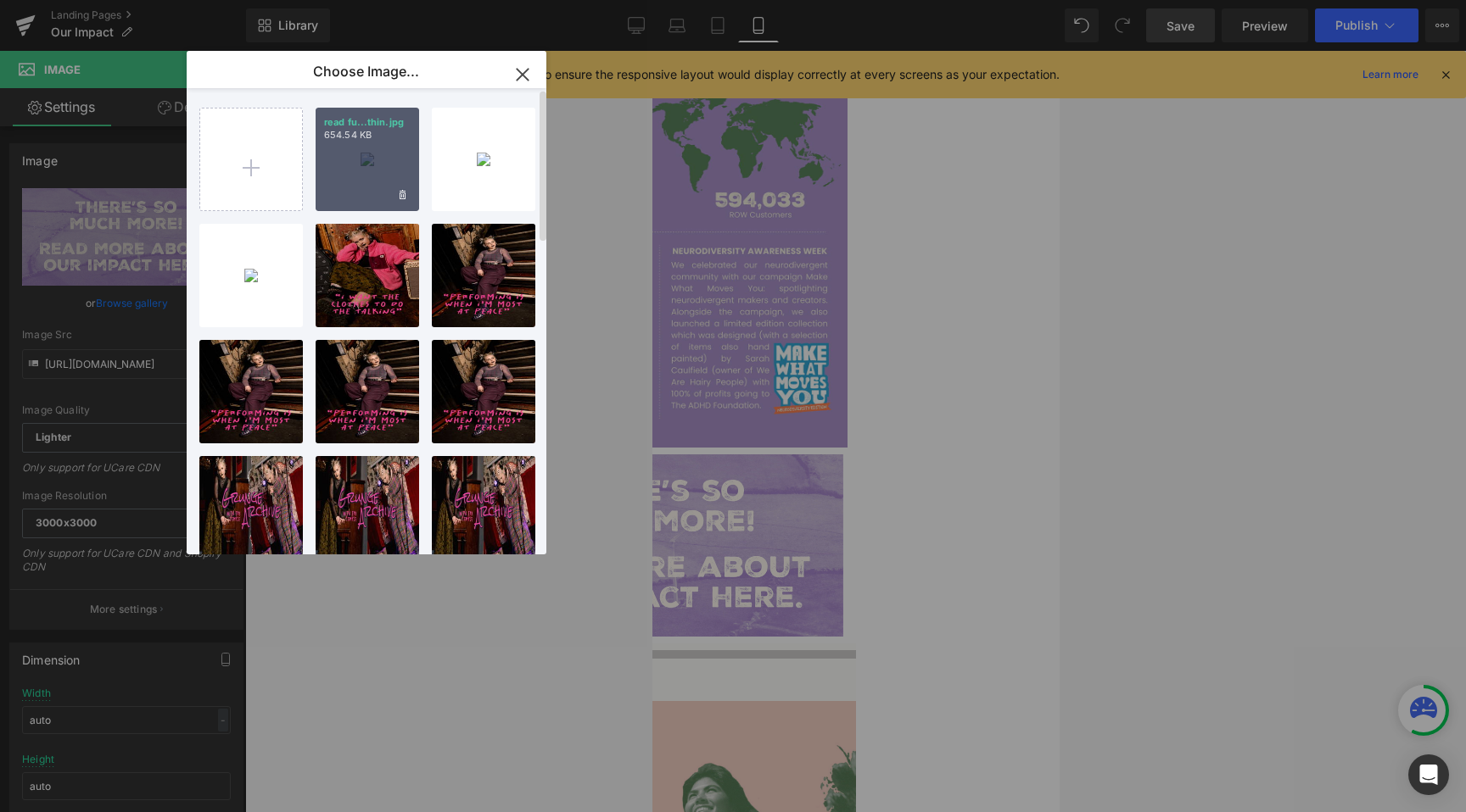
click at [372, 154] on div "read fu...thin.jpg 654.54 KB" at bounding box center [367, 159] width 104 height 104
type input "[URL][DOMAIN_NAME]"
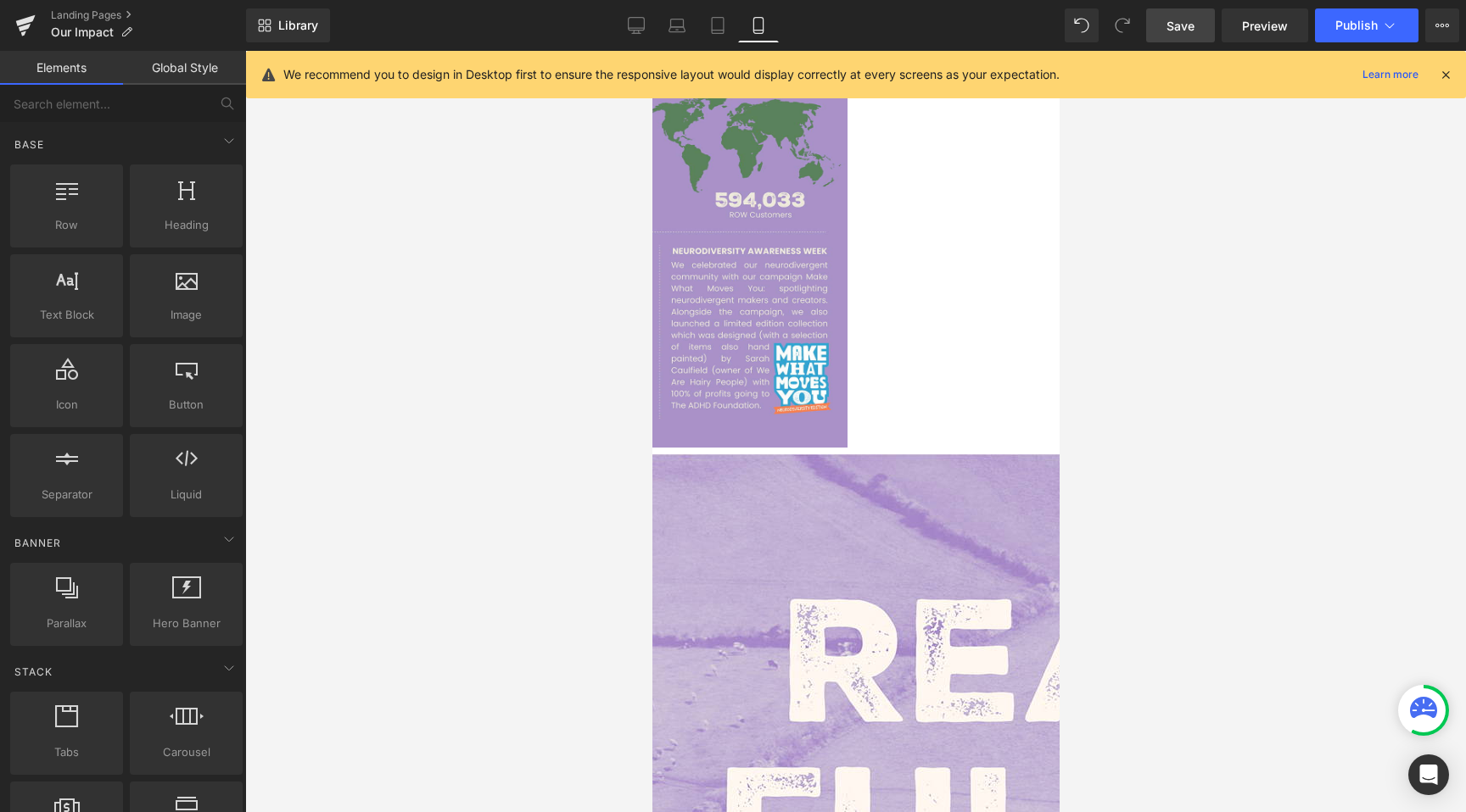
click at [531, 343] on div at bounding box center [855, 432] width 1221 height 762
click at [669, 27] on icon at bounding box center [676, 26] width 17 height 17
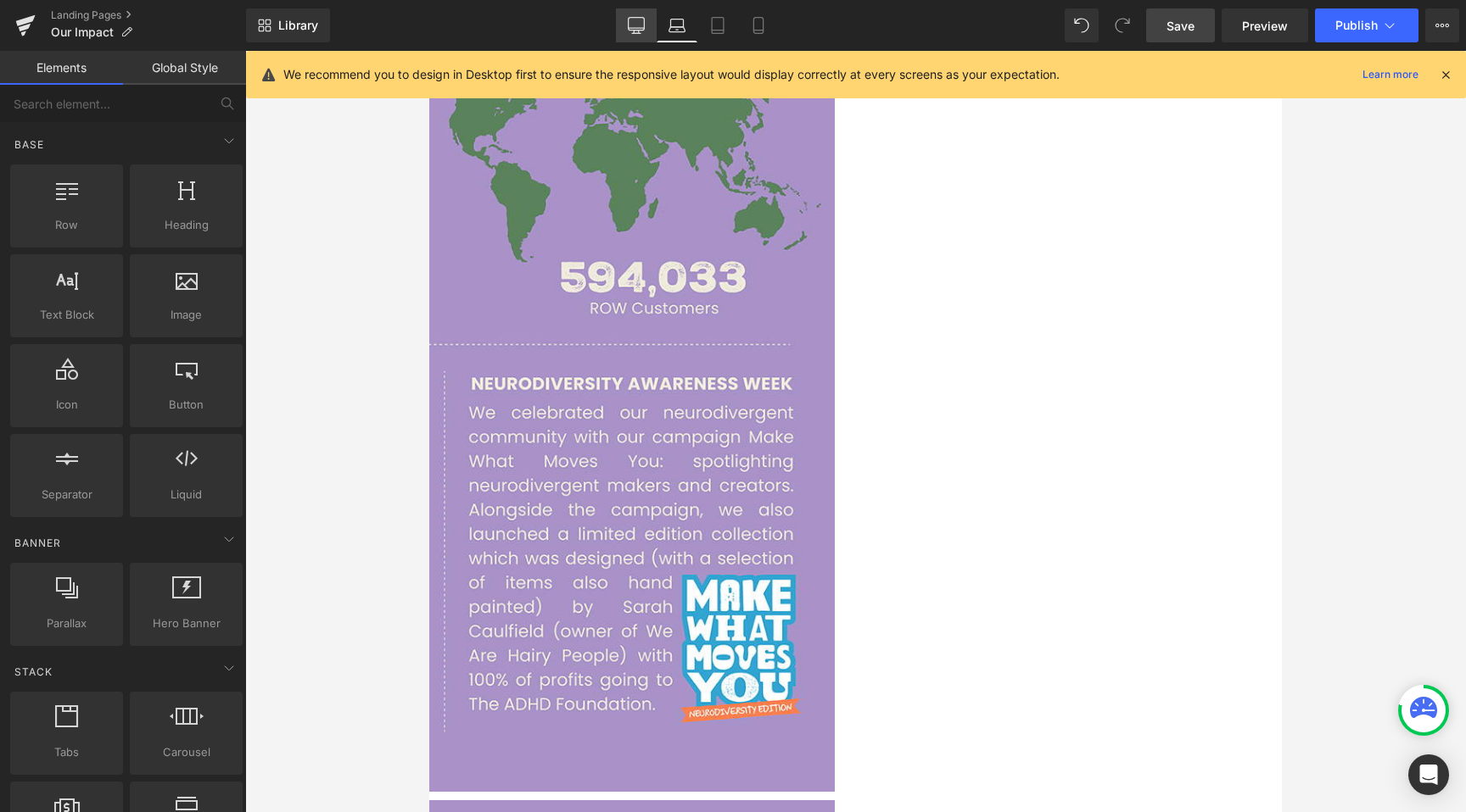
click at [630, 31] on icon at bounding box center [636, 26] width 17 height 17
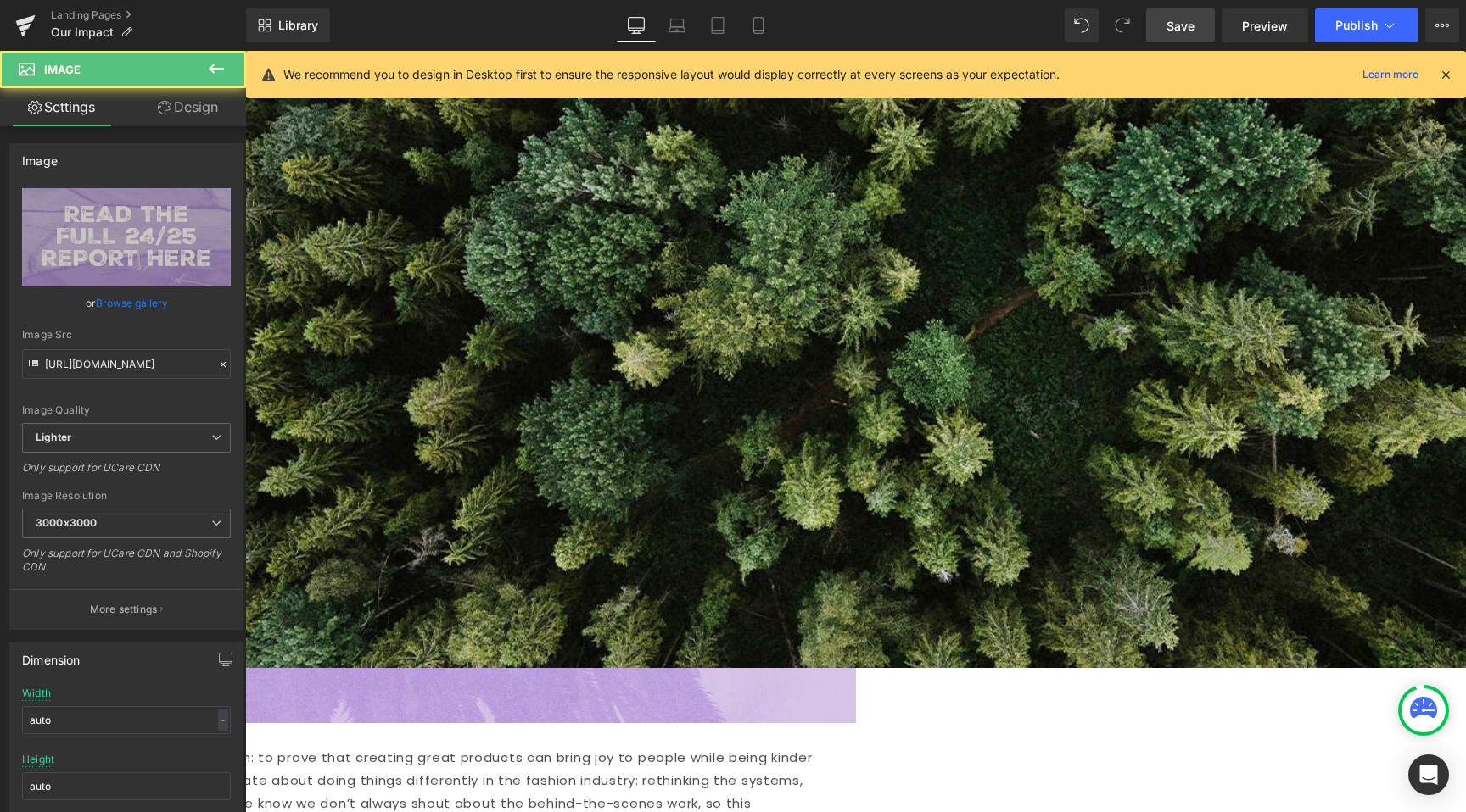
scroll to position [0, 0]
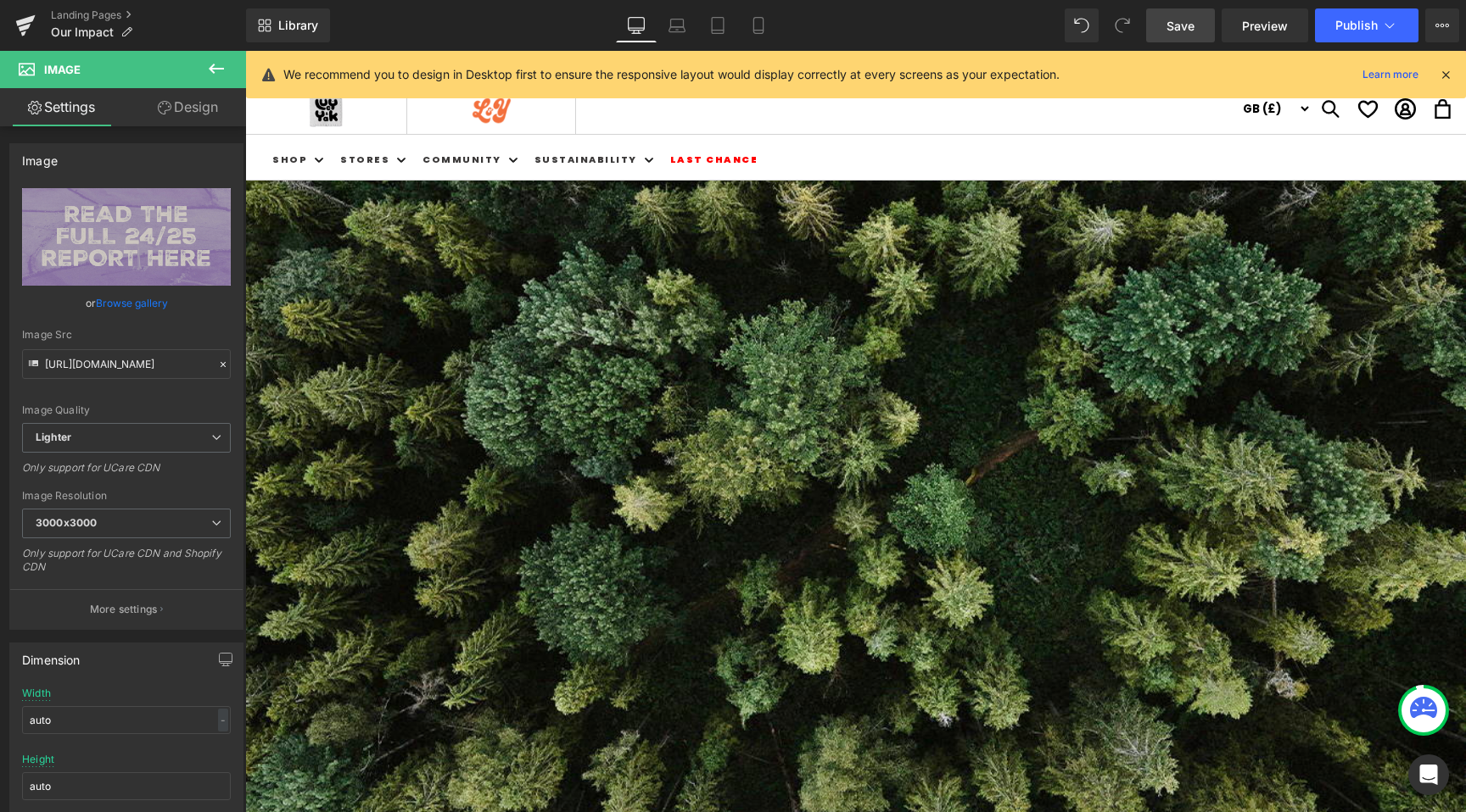
click at [1180, 30] on span "Save" at bounding box center [1180, 26] width 28 height 18
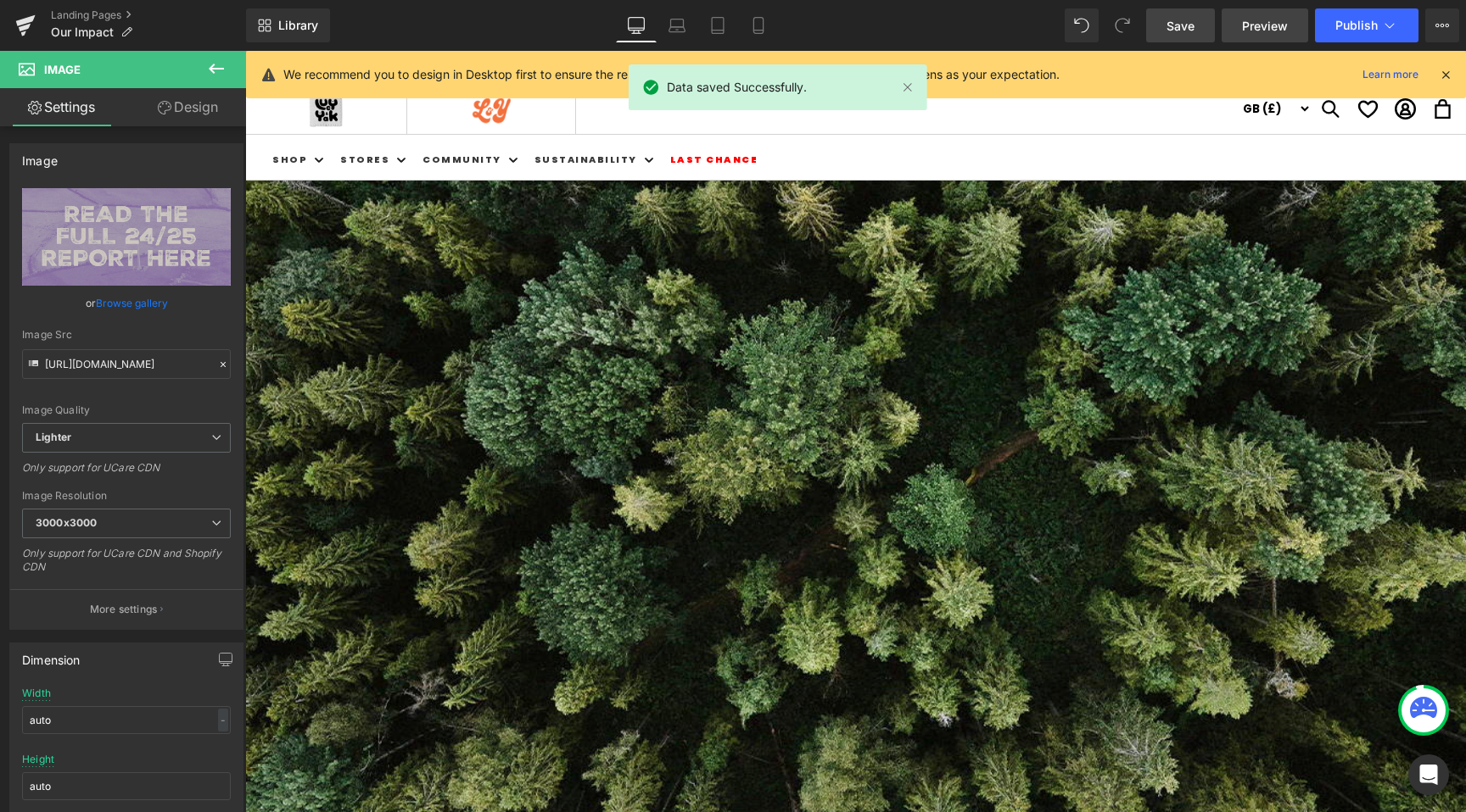
click at [1275, 11] on link "Preview" at bounding box center [1265, 25] width 87 height 34
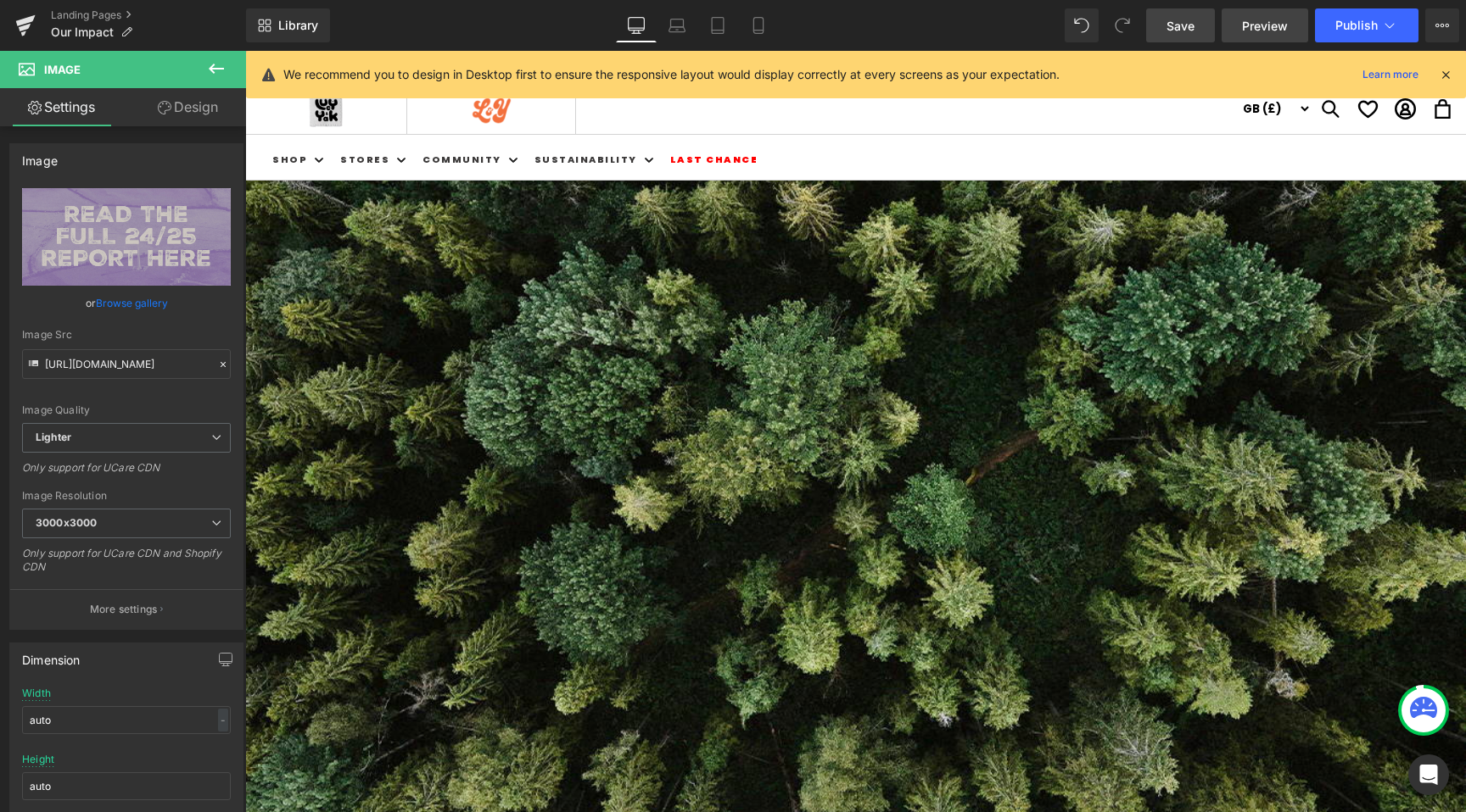
click at [1248, 19] on span "Preview" at bounding box center [1265, 26] width 46 height 18
click at [1214, 16] on link "Save" at bounding box center [1180, 25] width 68 height 34
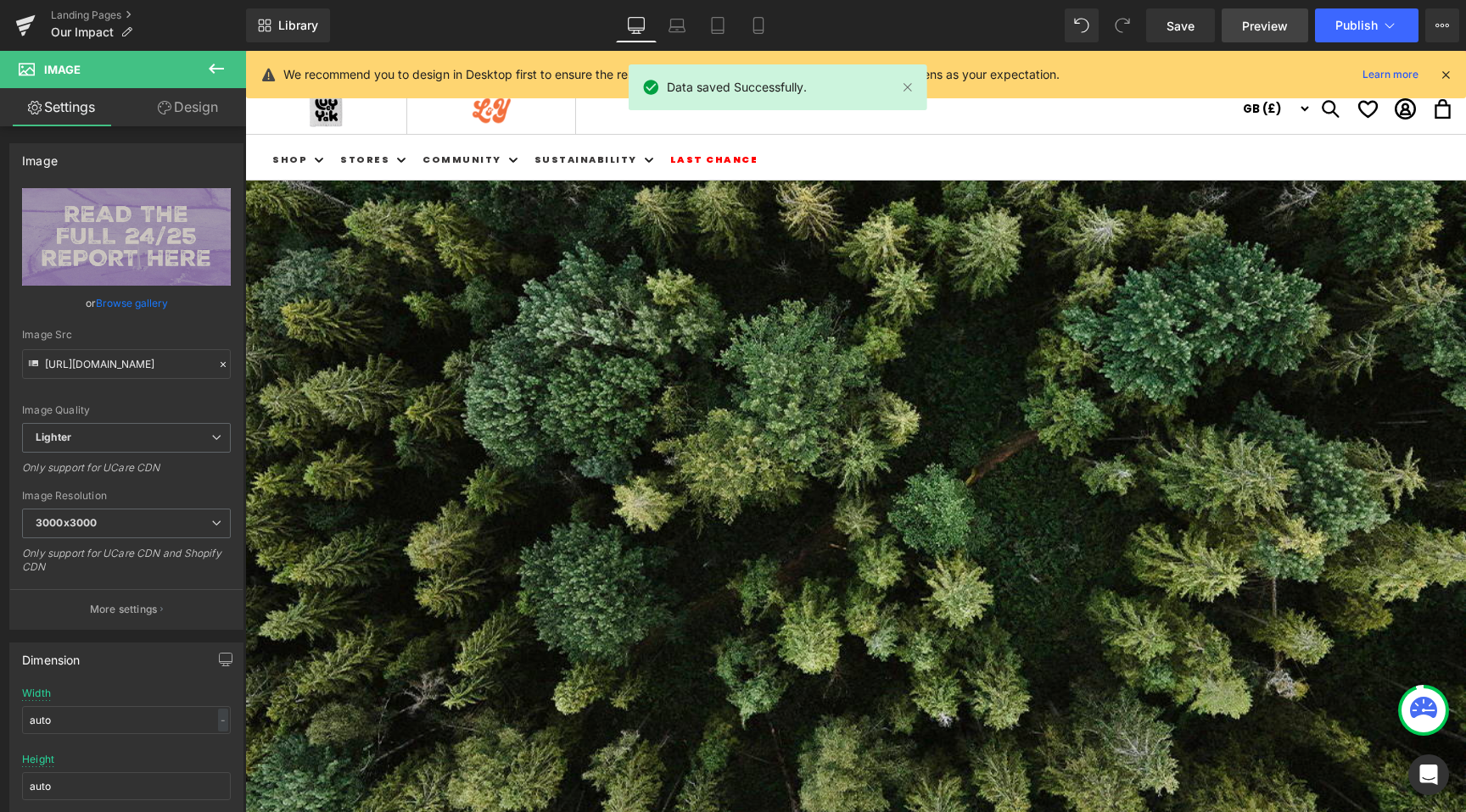
click at [1287, 24] on span "Preview" at bounding box center [1265, 26] width 46 height 18
